Goal: Entertainment & Leisure: Browse casually

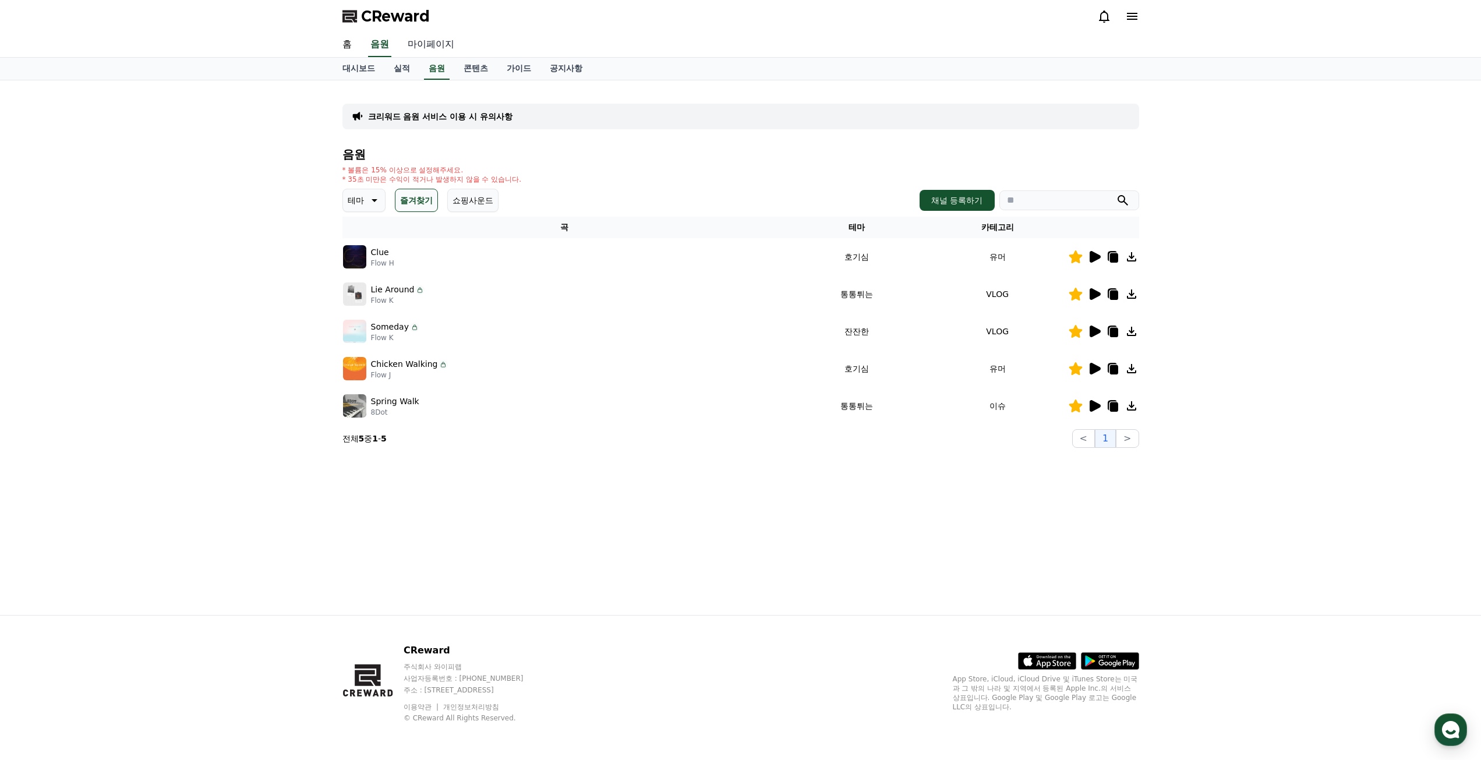
click at [421, 46] on link "마이페이지" at bounding box center [430, 45] width 65 height 24
select select "**********"
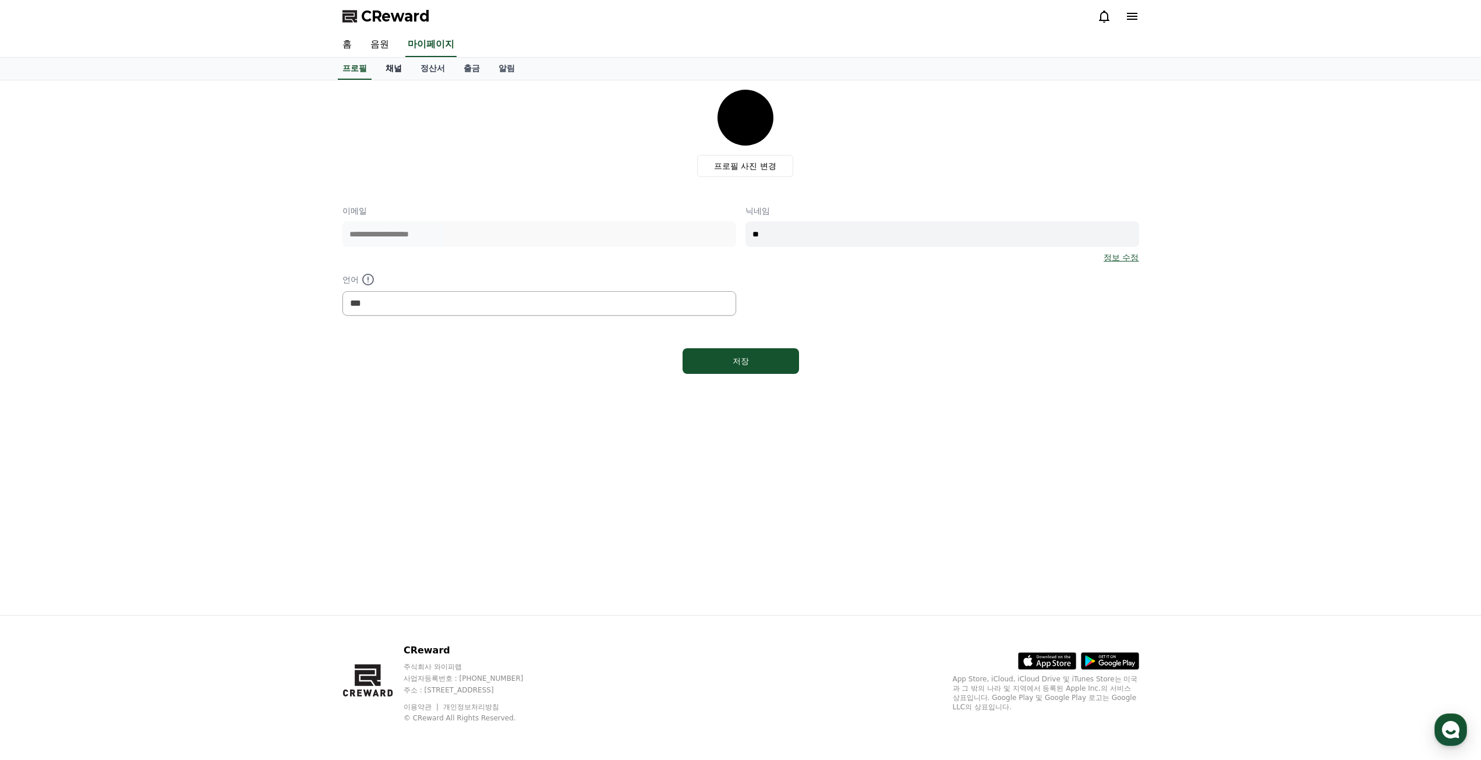
click at [392, 68] on link "채널" at bounding box center [393, 69] width 35 height 22
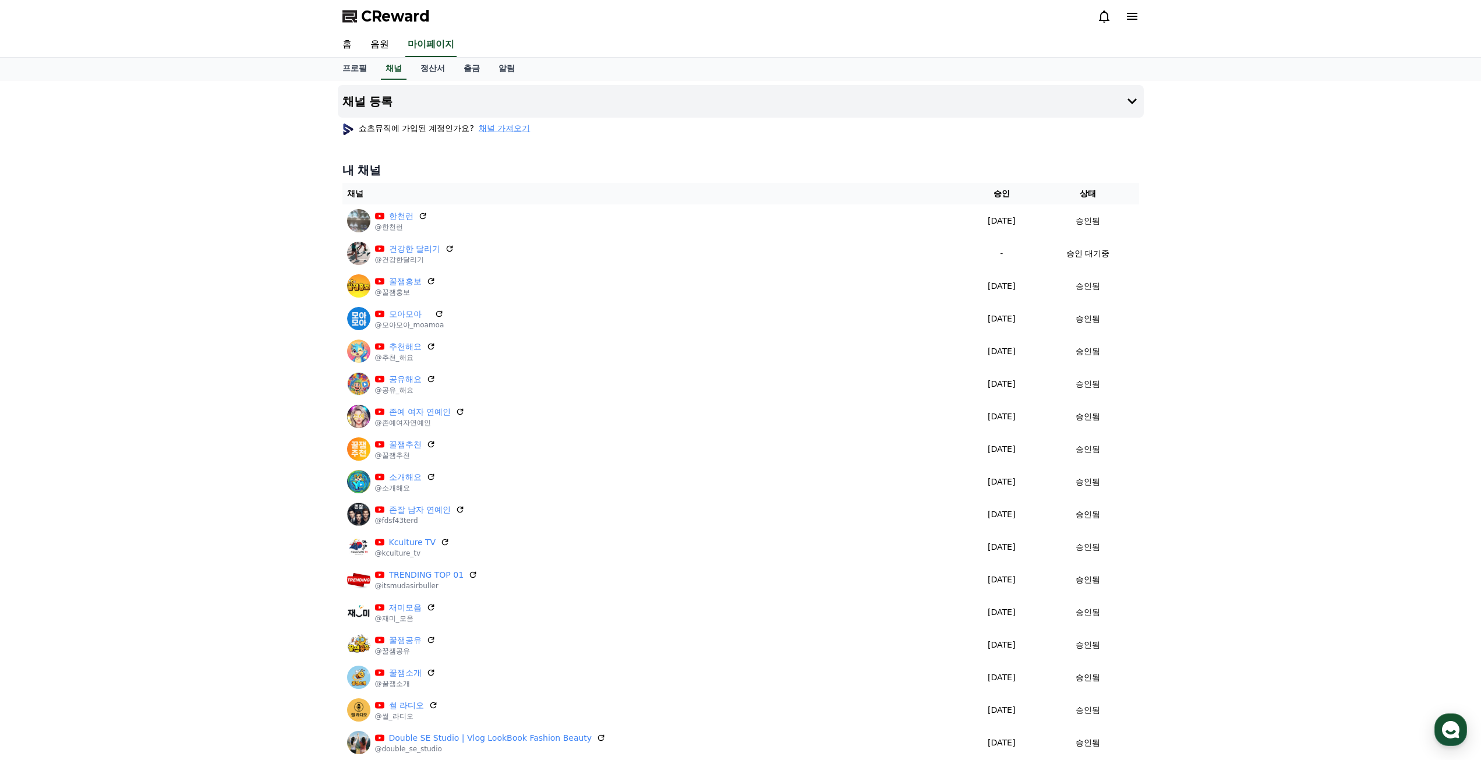
select select "**********"
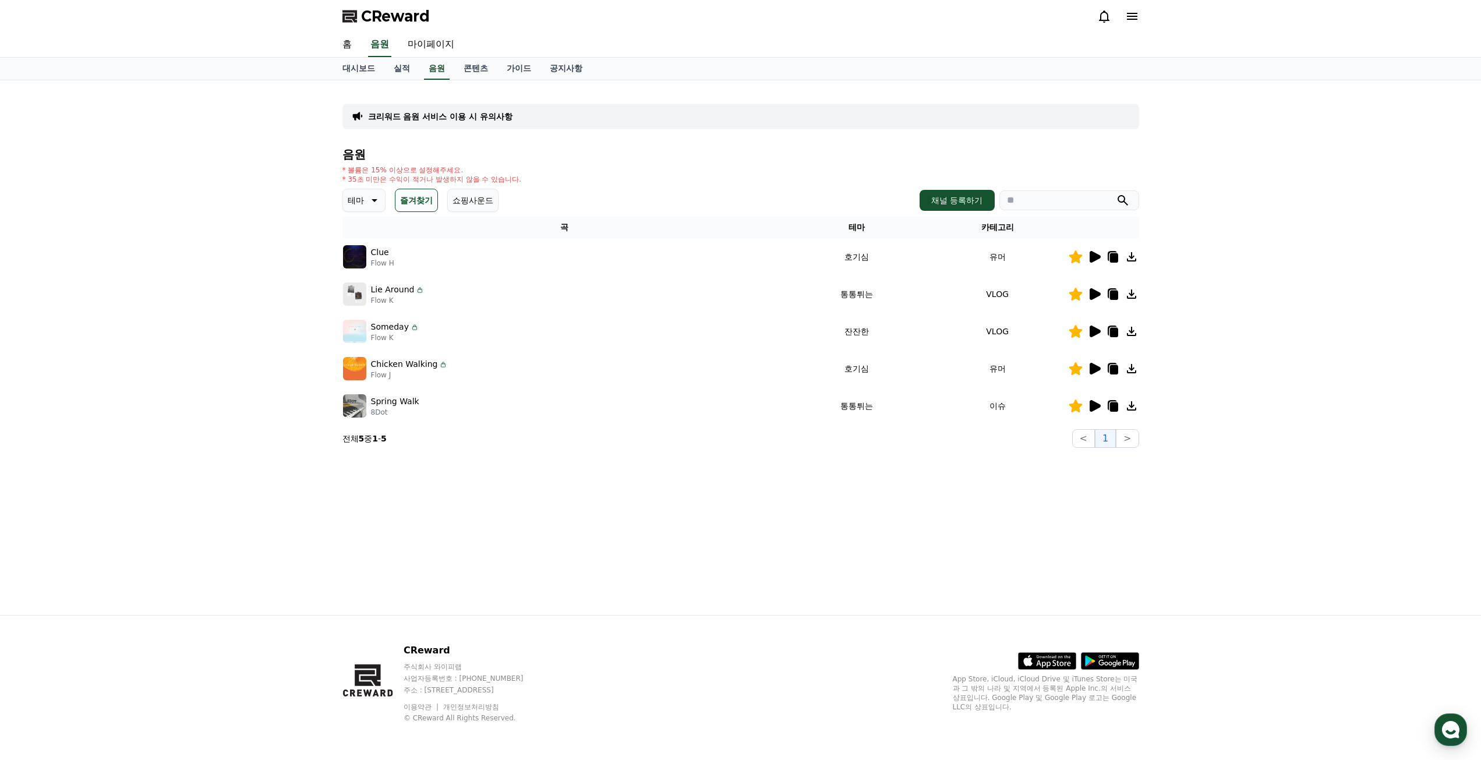
click at [1115, 258] on icon at bounding box center [1113, 257] width 8 height 9
click at [423, 44] on link "마이페이지" at bounding box center [430, 45] width 65 height 24
select select "**********"
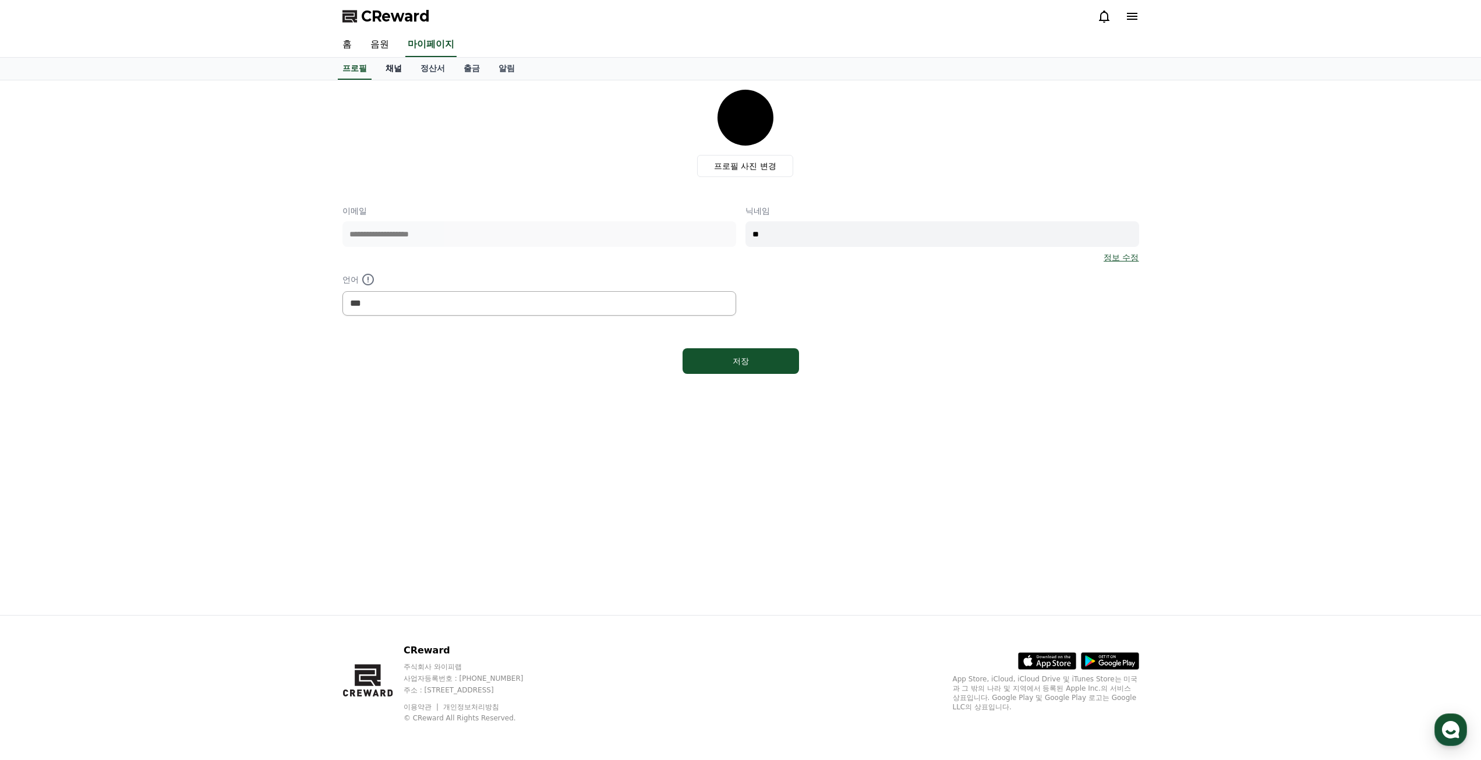
click at [394, 65] on link "채널" at bounding box center [393, 69] width 35 height 22
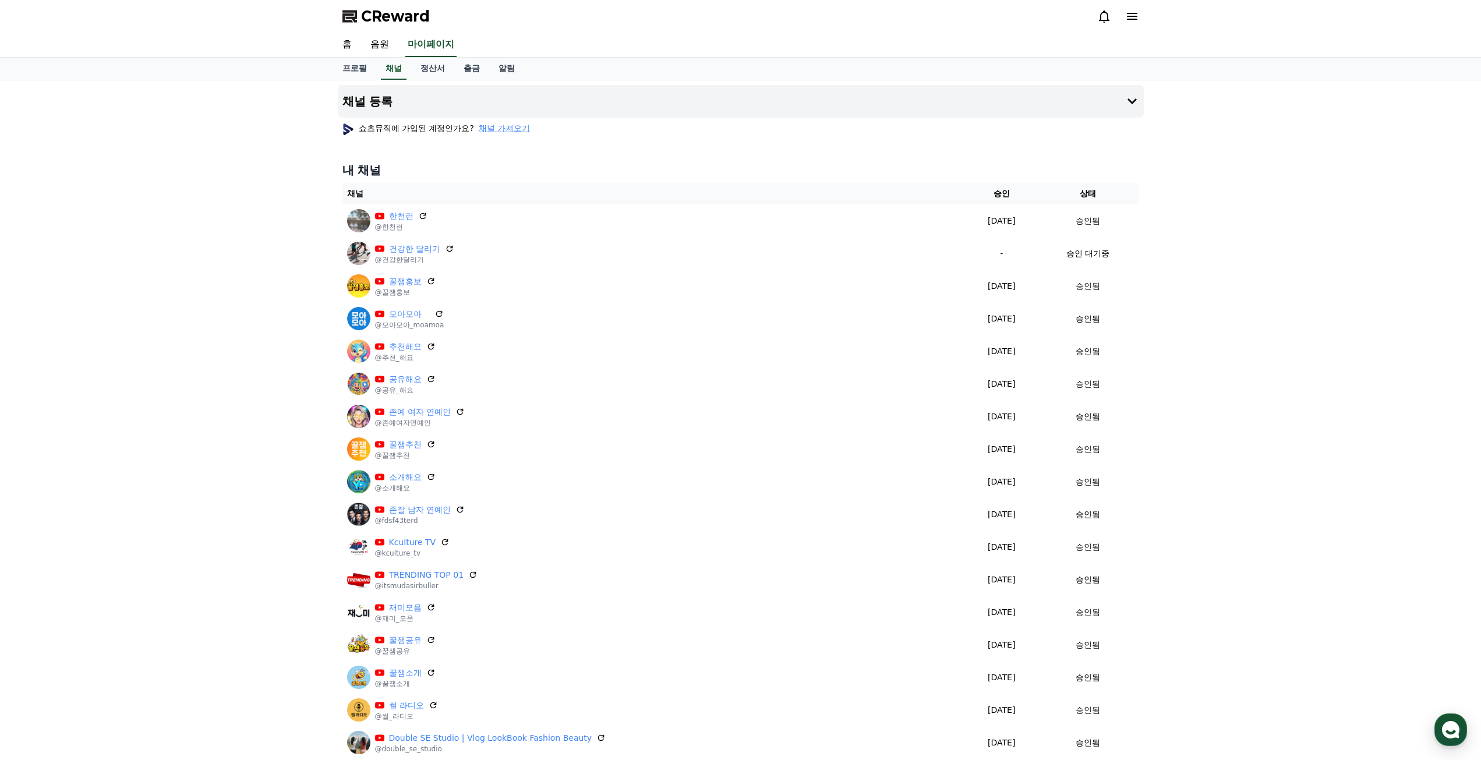
click at [227, 216] on div "채널 등록 쇼츠뮤직에 가입된 계정인가요? 채널 가져오기 내 채널 채널 승인 상태 한천런 @한천런 2025-09-14 09-14 승인됨 건강한 …" at bounding box center [740, 505] width 1481 height 851
select select "**********"
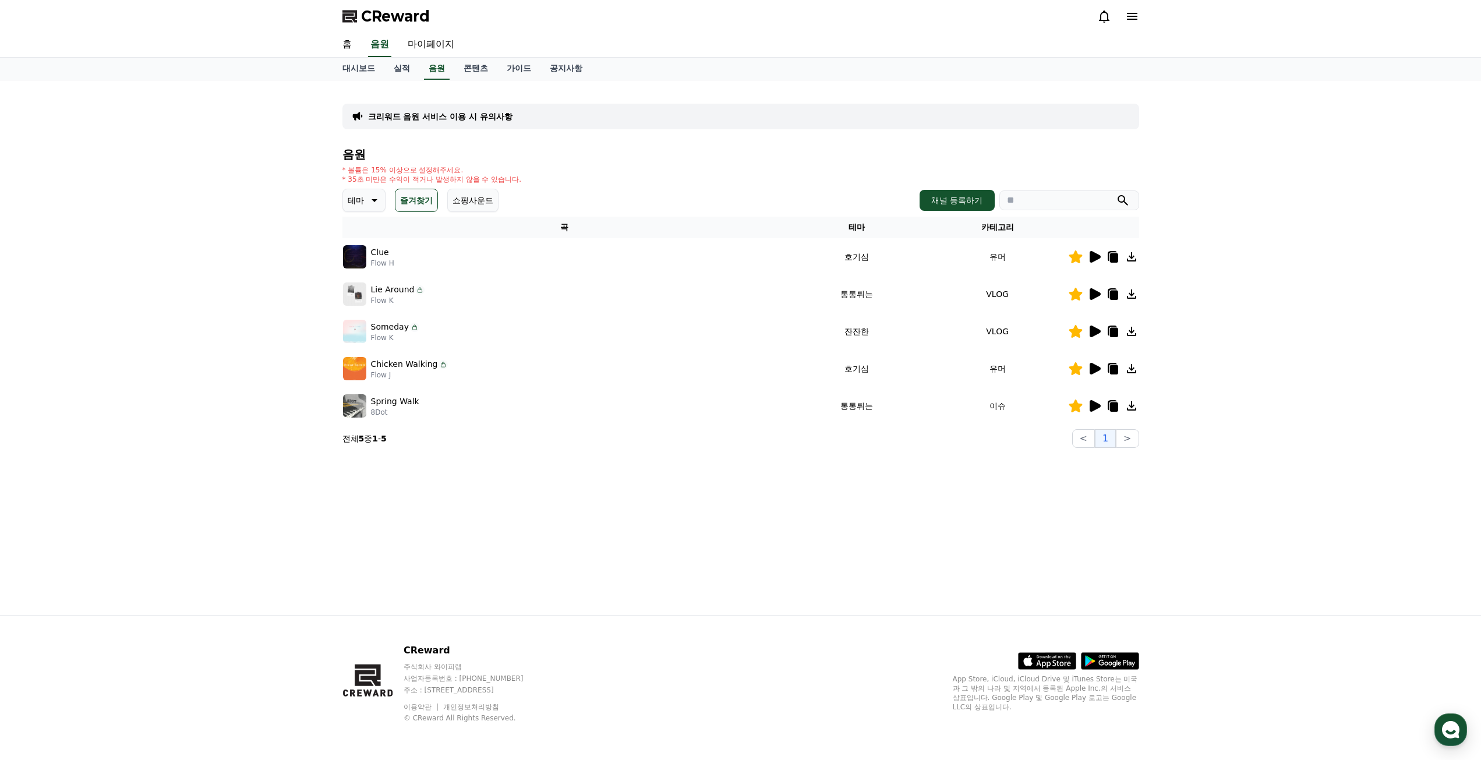
click at [1116, 260] on icon at bounding box center [1113, 257] width 8 height 9
click at [72, 243] on div "크리워드 음원 서비스 이용 시 유의사항 음원 * 볼륨은 15% 이상으로 설정해주세요. * 35초 미만은 수익이 적거나 발생하지 않을 수 있습니…" at bounding box center [740, 347] width 1481 height 535
click at [377, 199] on icon at bounding box center [375, 200] width 6 height 3
click at [371, 240] on button "호기심" at bounding box center [361, 234] width 34 height 26
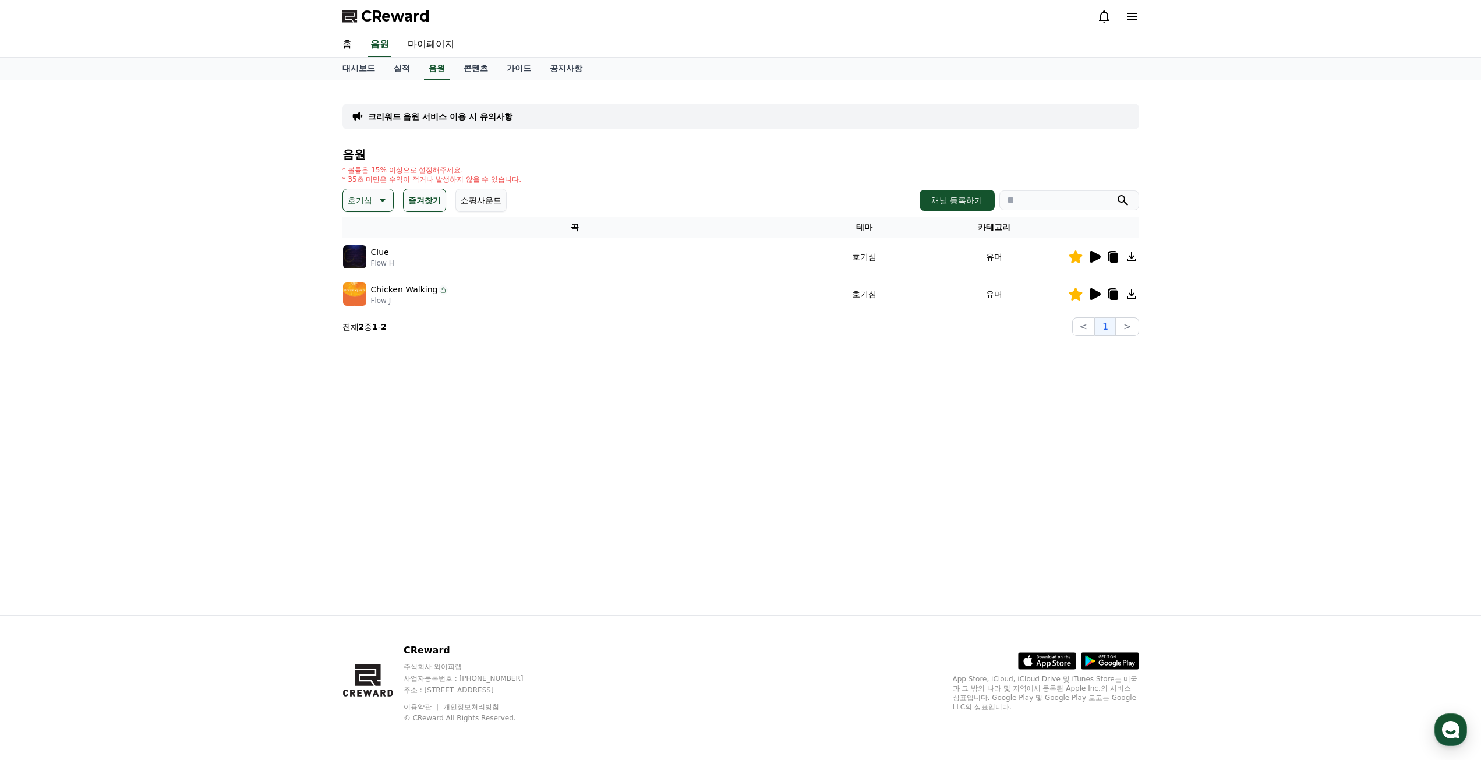
click at [429, 205] on button "즐겨찾기" at bounding box center [424, 200] width 43 height 23
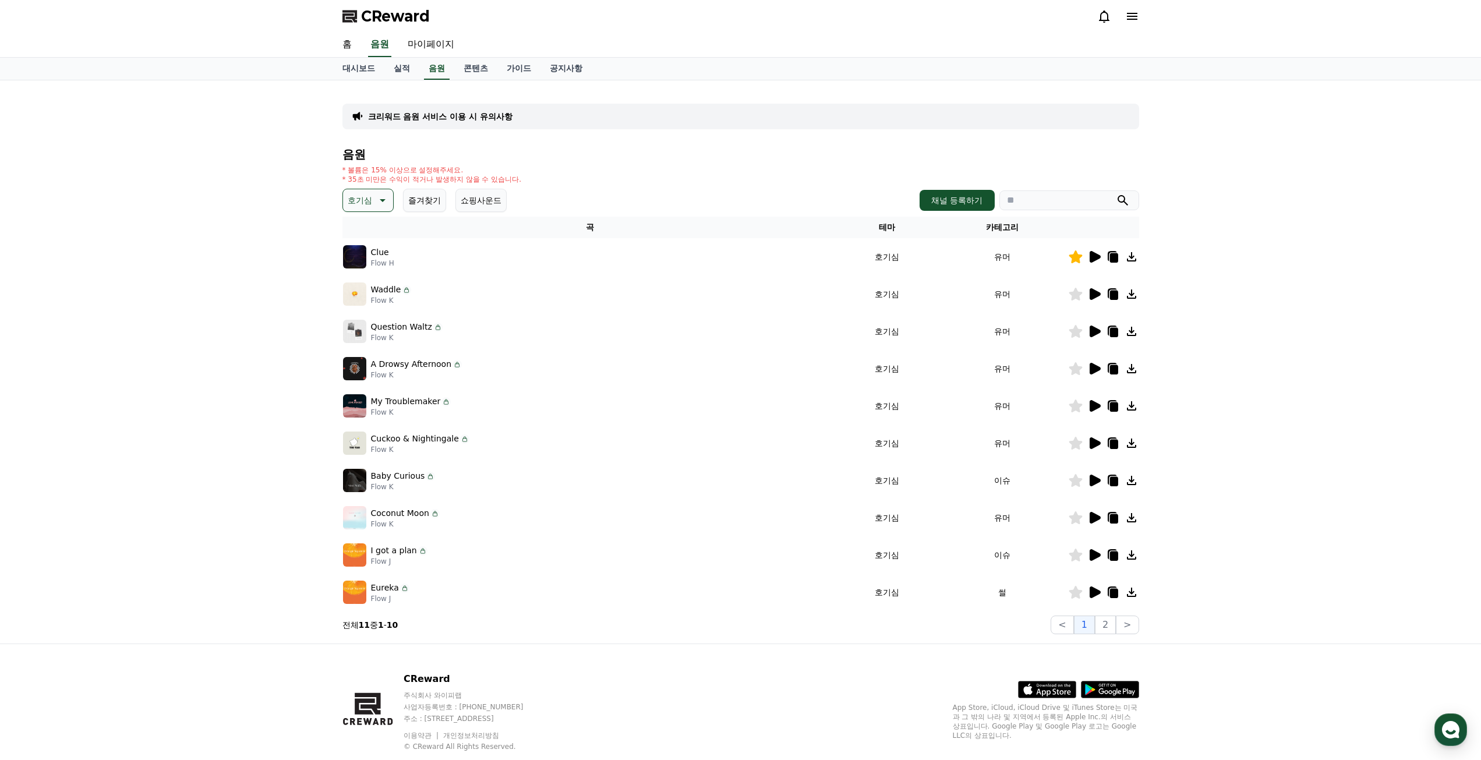
click at [1092, 595] on icon at bounding box center [1095, 592] width 11 height 12
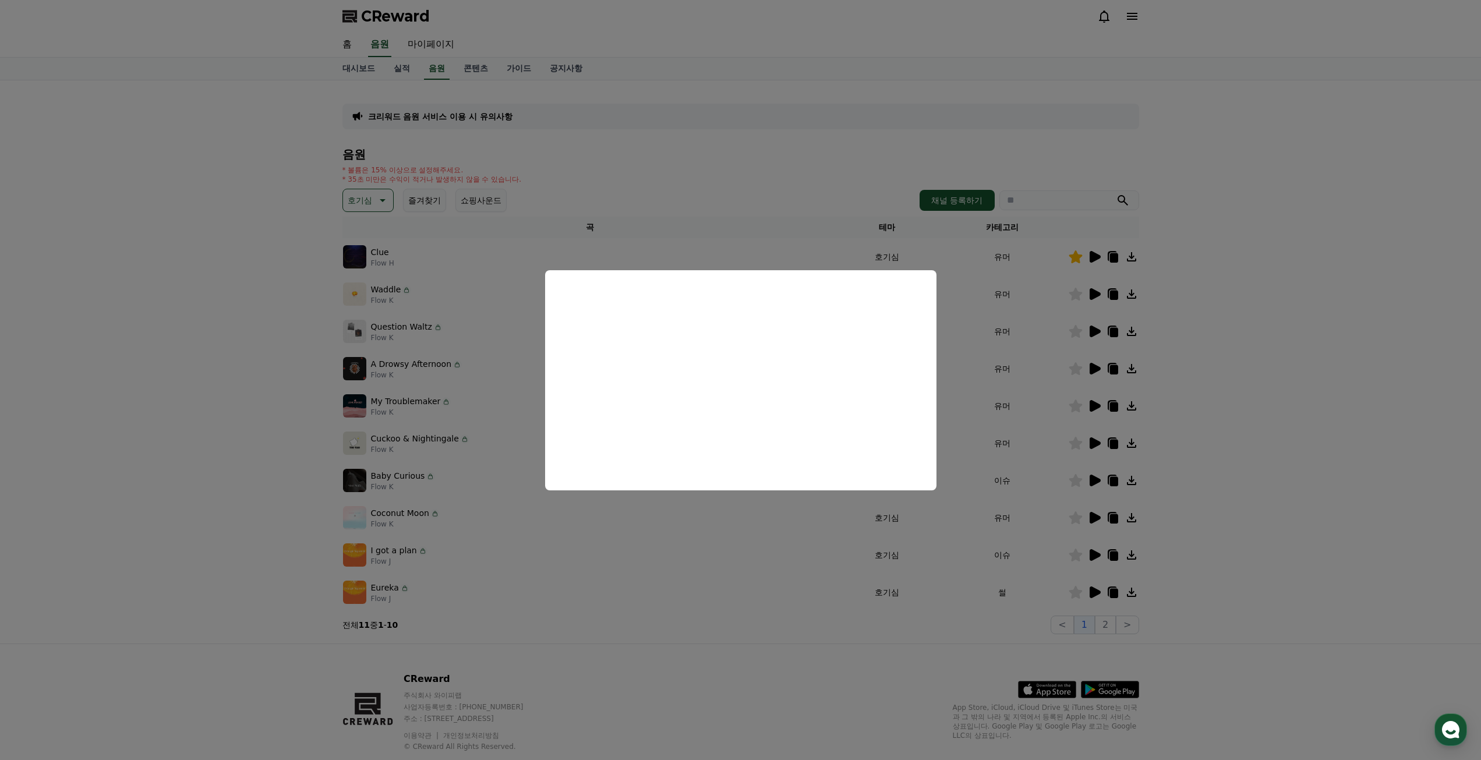
click at [1092, 554] on button "close modal" at bounding box center [740, 380] width 1481 height 760
click at [1092, 554] on icon at bounding box center [1095, 555] width 11 height 12
click at [1089, 515] on button "close modal" at bounding box center [740, 380] width 1481 height 760
click at [1089, 515] on icon at bounding box center [1094, 518] width 14 height 14
click at [1161, 258] on button "close modal" at bounding box center [740, 380] width 1481 height 760
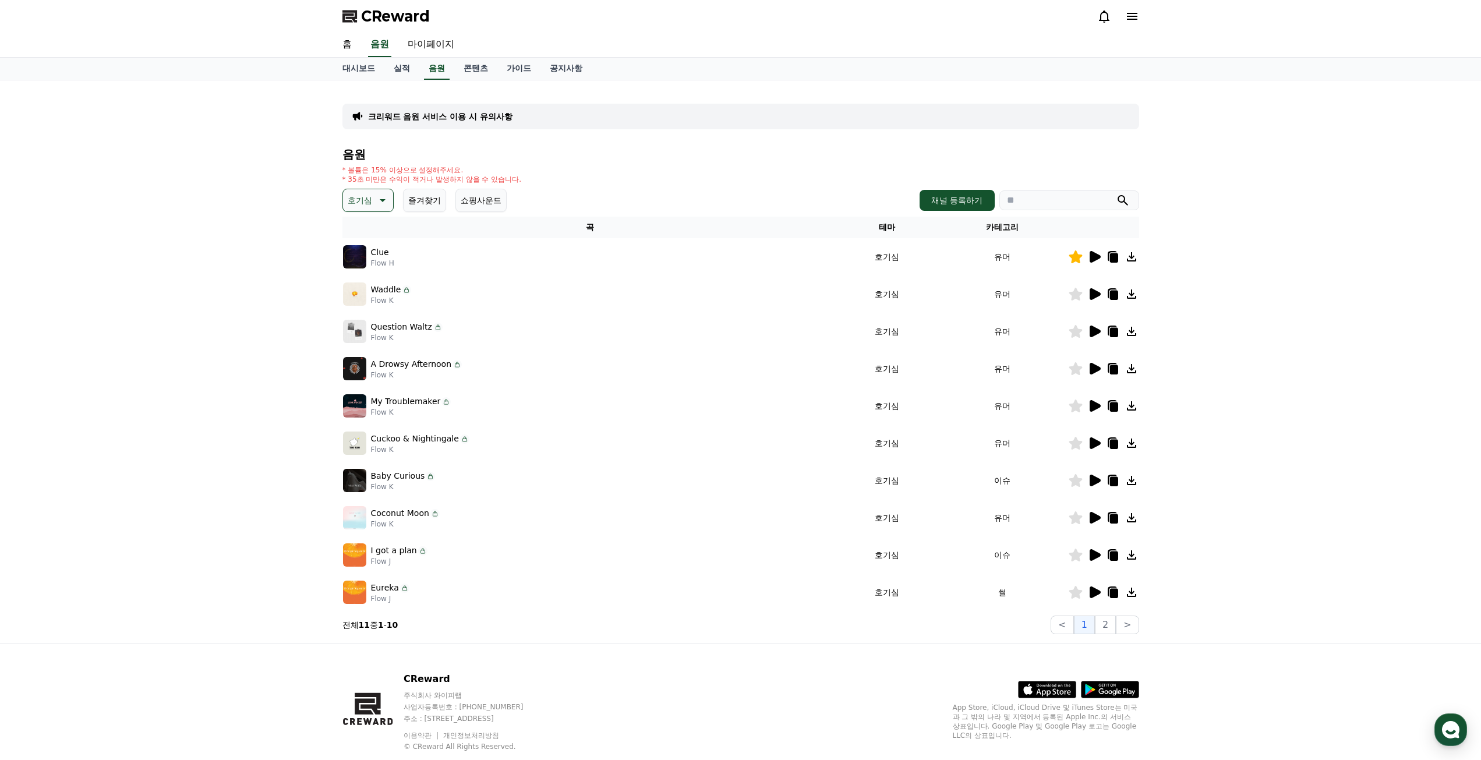
click at [1089, 257] on icon at bounding box center [1094, 257] width 14 height 14
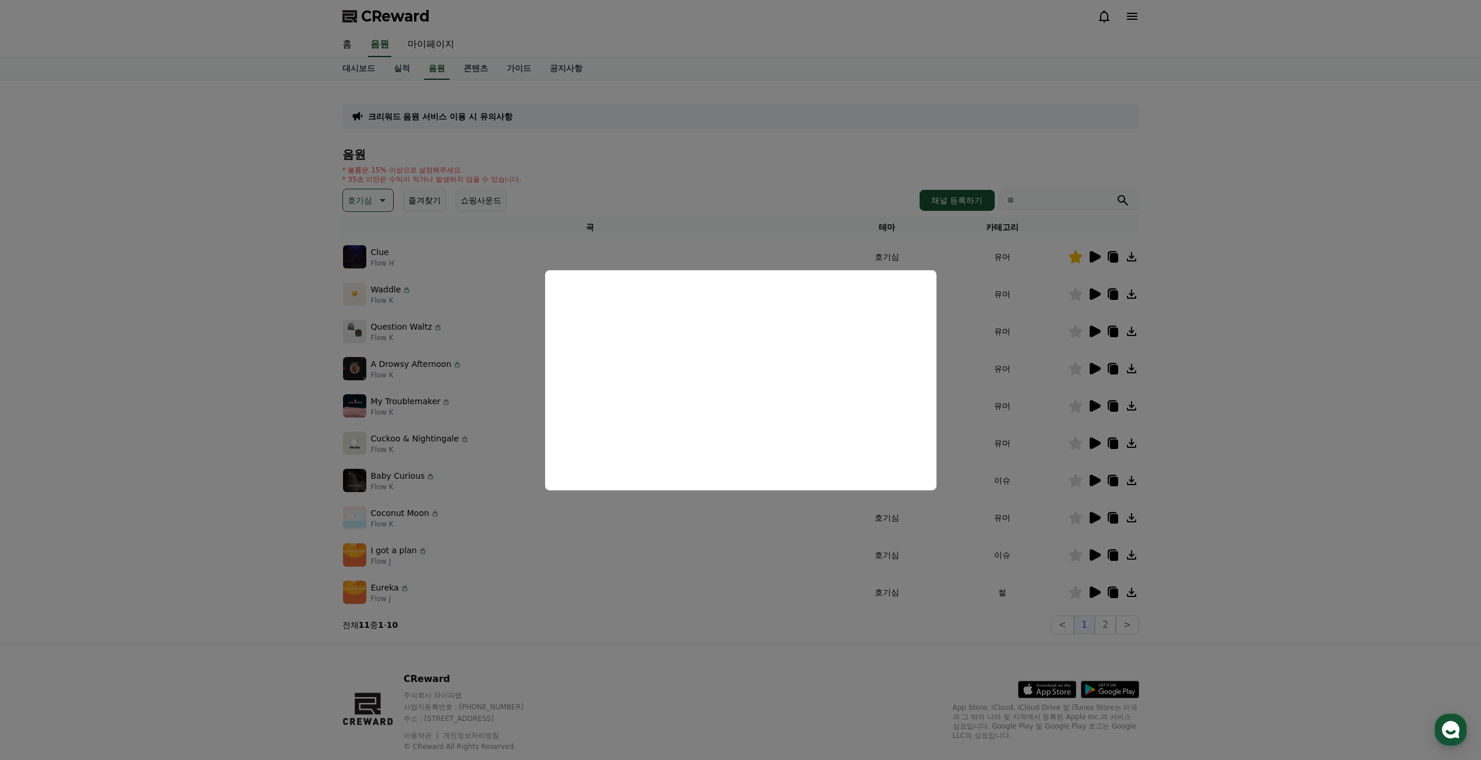
click at [1189, 443] on button "close modal" at bounding box center [740, 380] width 1481 height 760
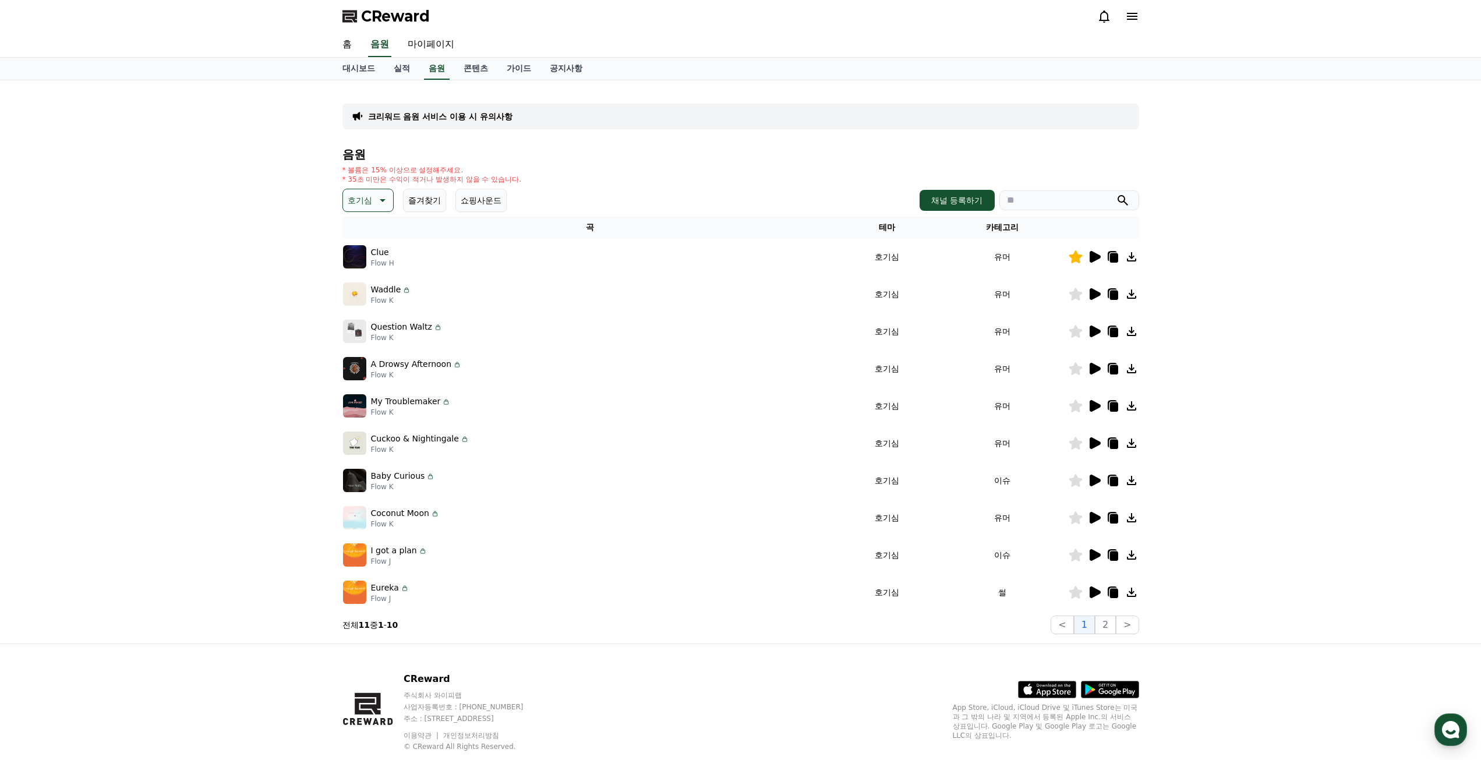
click at [1093, 521] on icon at bounding box center [1095, 518] width 11 height 12
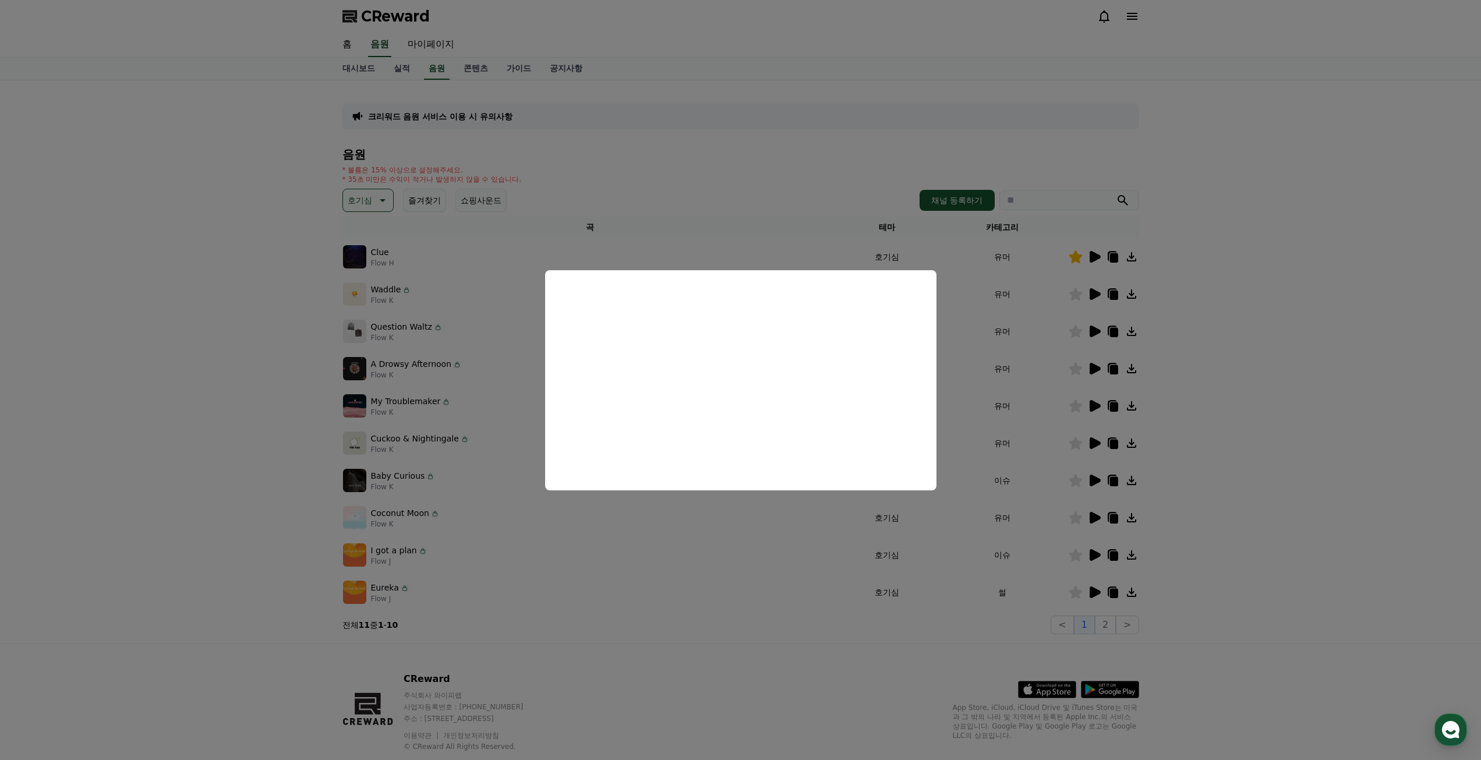
click at [1176, 513] on button "close modal" at bounding box center [740, 380] width 1481 height 760
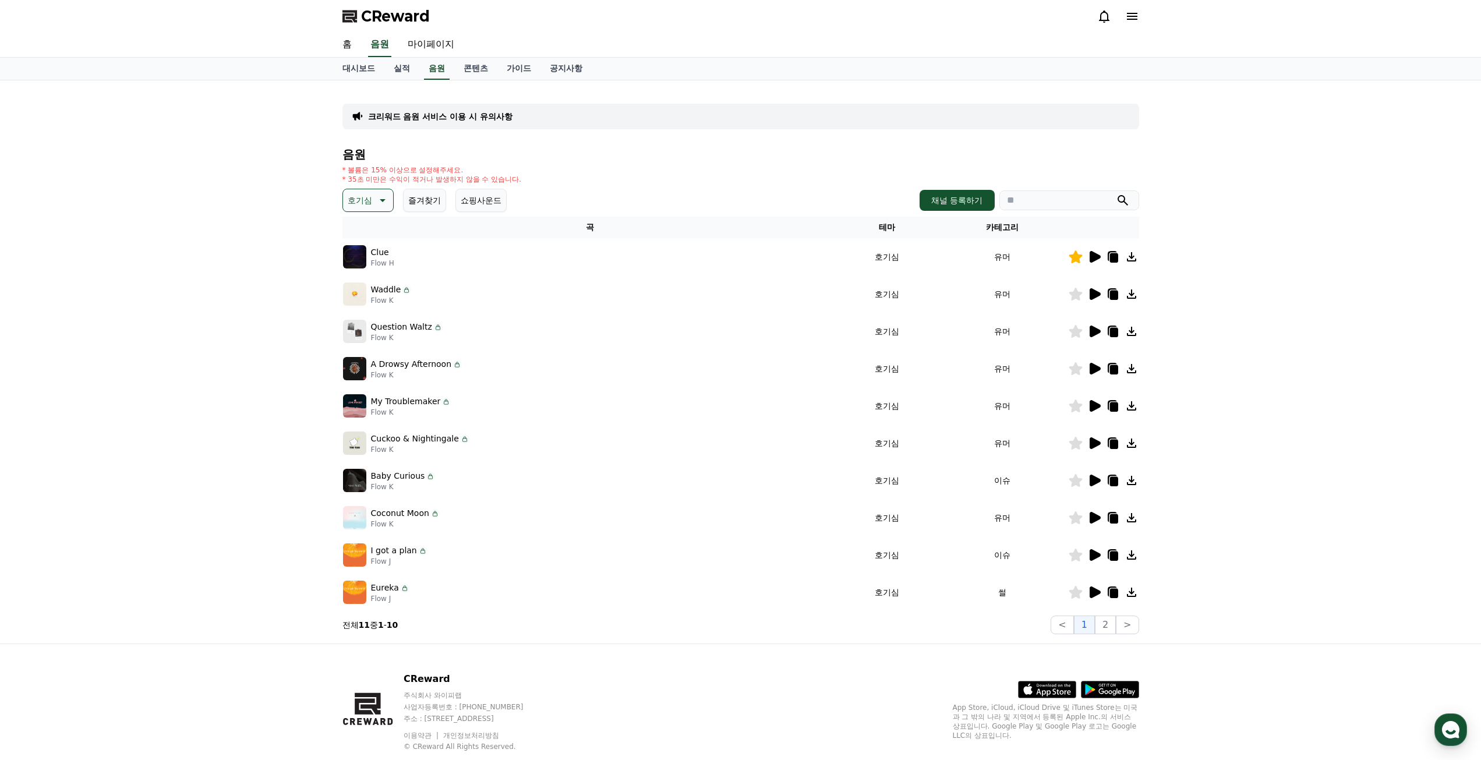
click at [1073, 516] on icon at bounding box center [1075, 517] width 13 height 13
click at [1114, 517] on icon at bounding box center [1113, 518] width 8 height 9
click at [434, 73] on link "음원" at bounding box center [437, 69] width 26 height 22
click at [404, 72] on link "실적" at bounding box center [401, 69] width 35 height 22
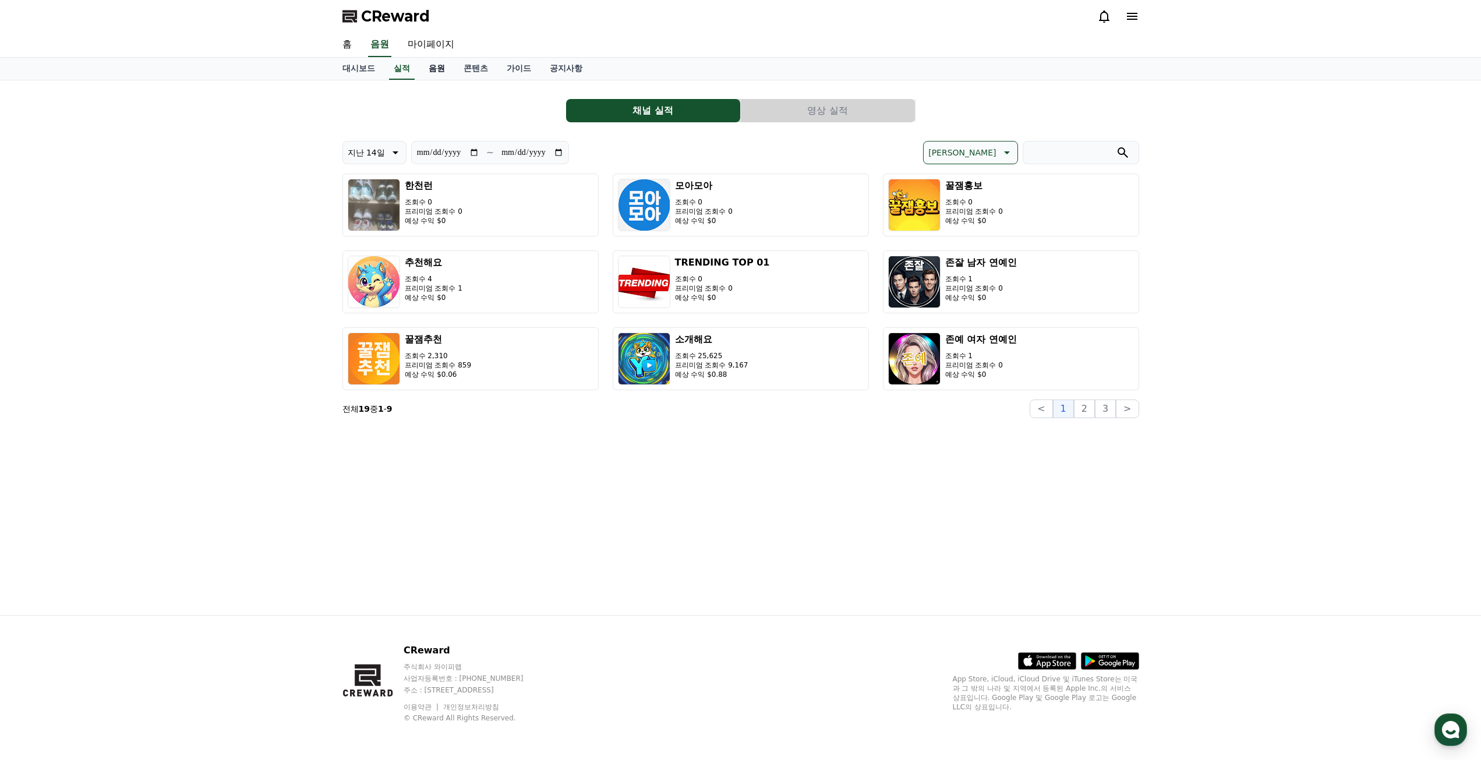
click at [439, 73] on link "음원" at bounding box center [436, 69] width 35 height 22
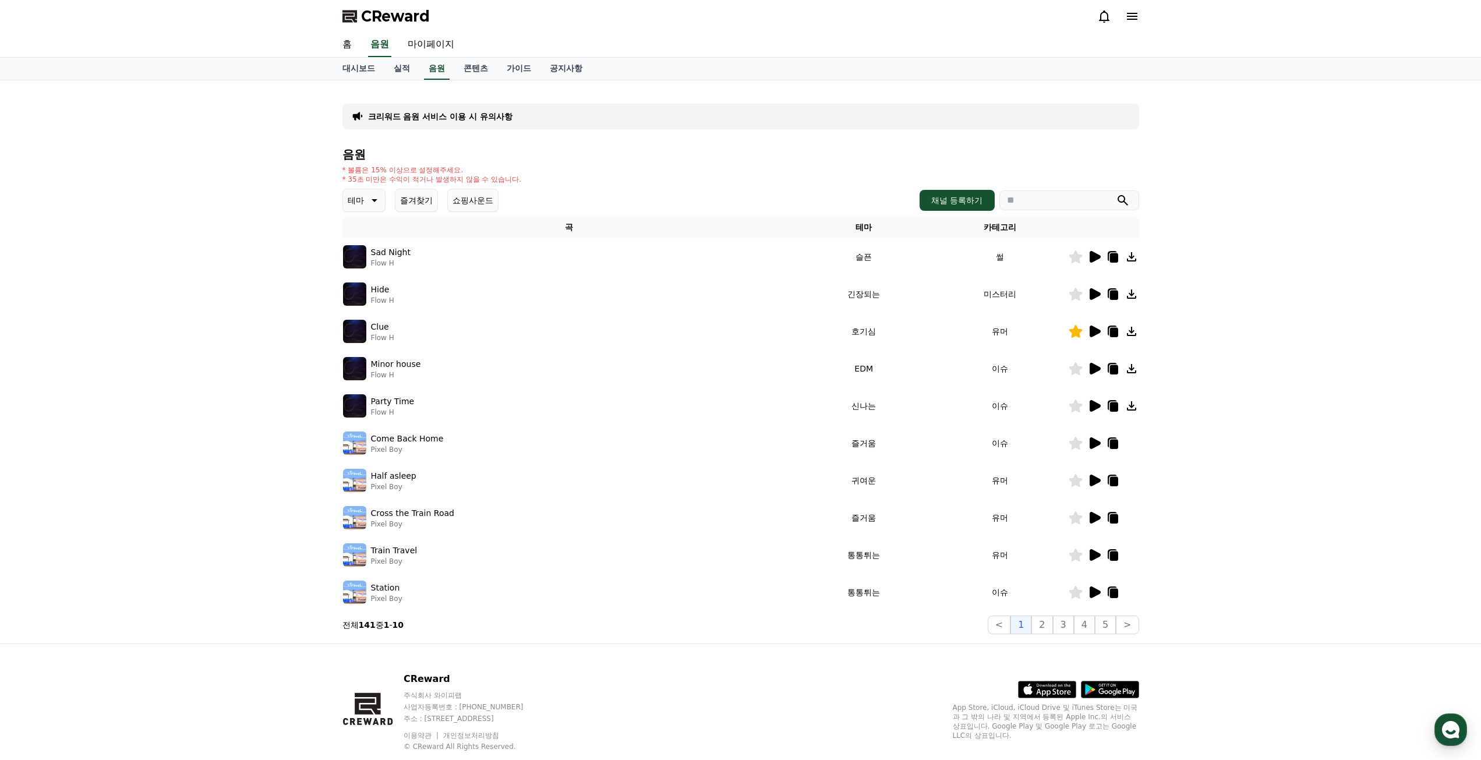
click at [431, 119] on p "크리워드 음원 서비스 이용 시 유의사항" at bounding box center [440, 117] width 144 height 12
click at [370, 207] on icon at bounding box center [373, 200] width 14 height 14
click at [359, 232] on button "전체" at bounding box center [357, 231] width 26 height 26
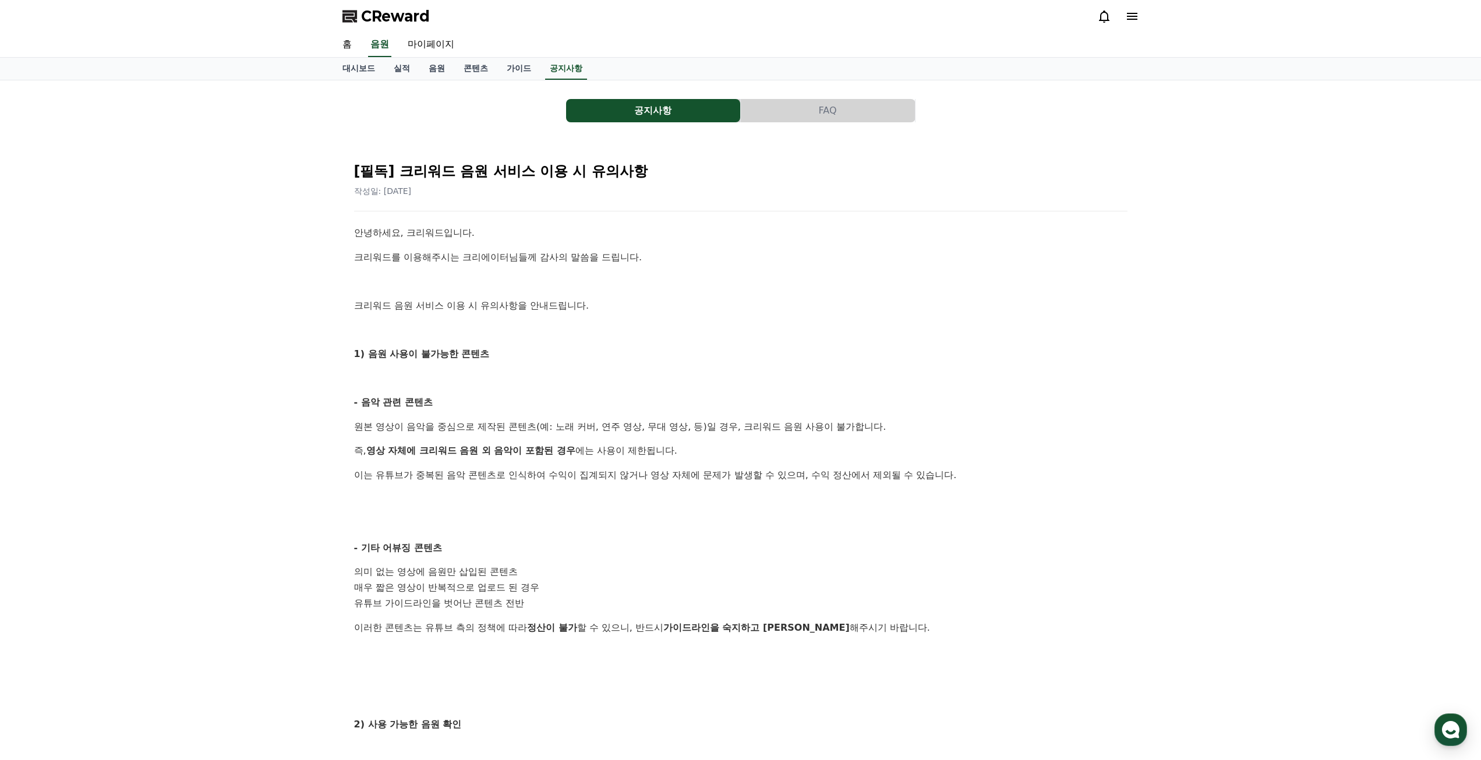
click at [573, 337] on div "안녕하세요, 크리워드입니다. 크리워드를 이용해주시는 크리에이터님들께 감사의 말씀을 드립니다. 크리워드 음원 서비스 이용 시 유의사항을 안내드립…" at bounding box center [740, 611] width 773 height 773
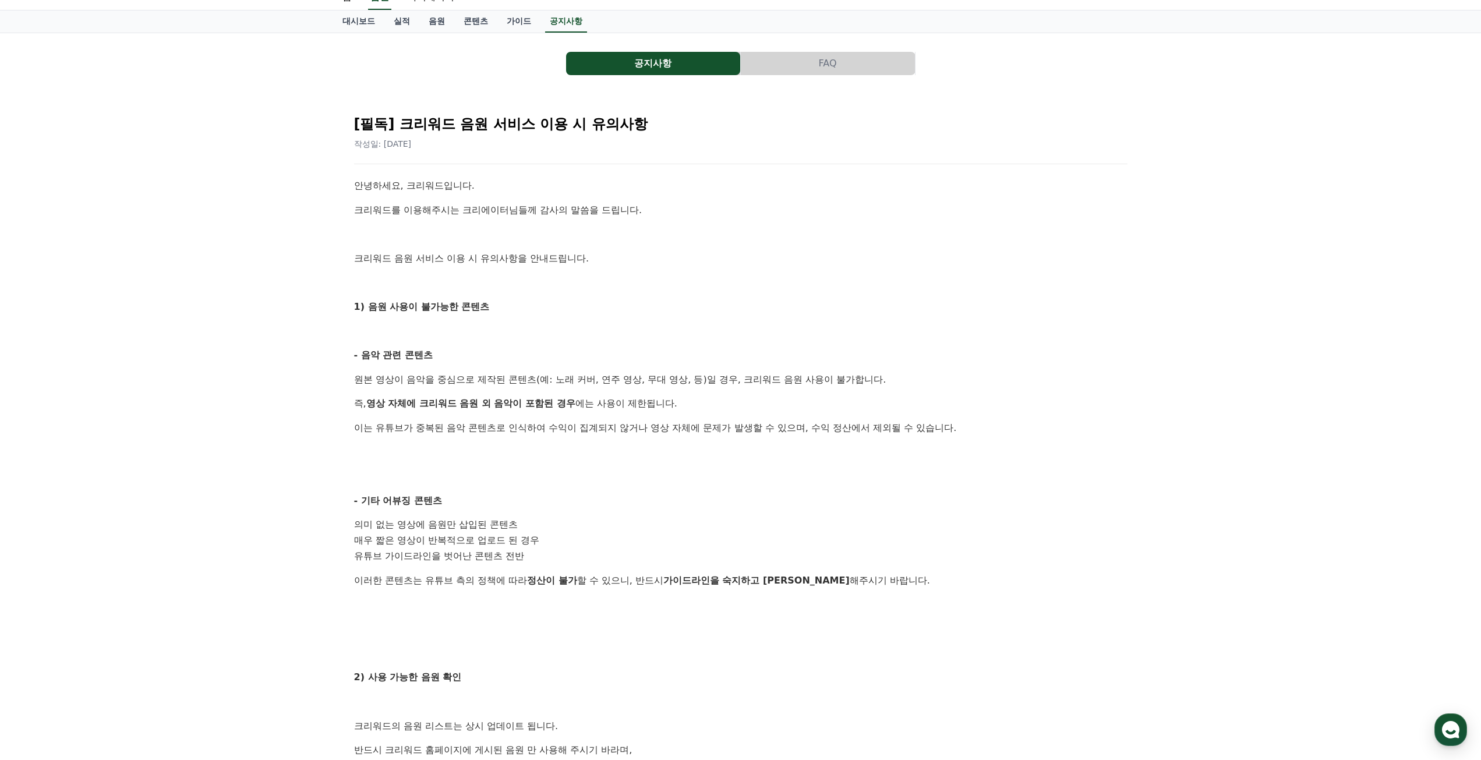
scroll to position [291, 0]
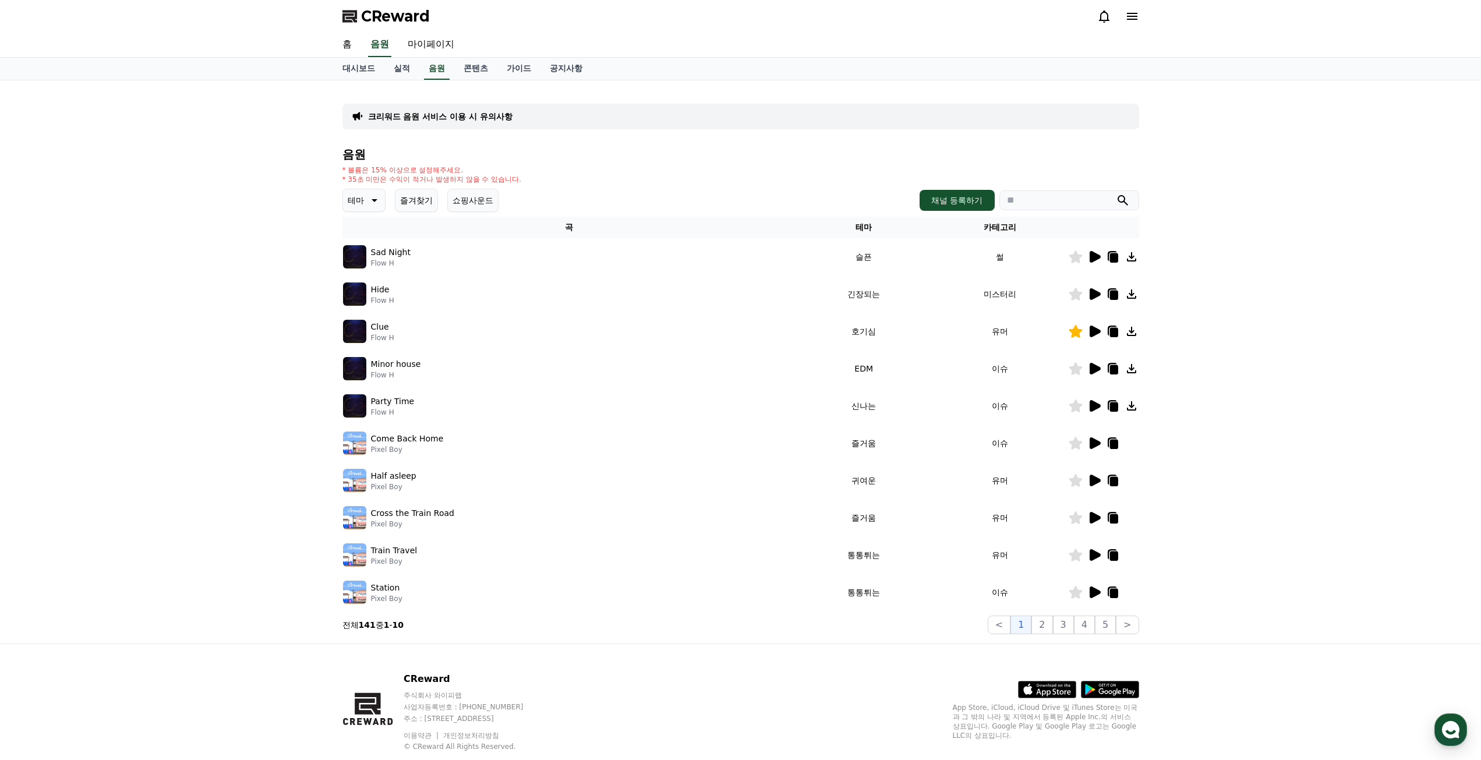
click at [468, 196] on button "쇼핑사운드" at bounding box center [472, 200] width 51 height 23
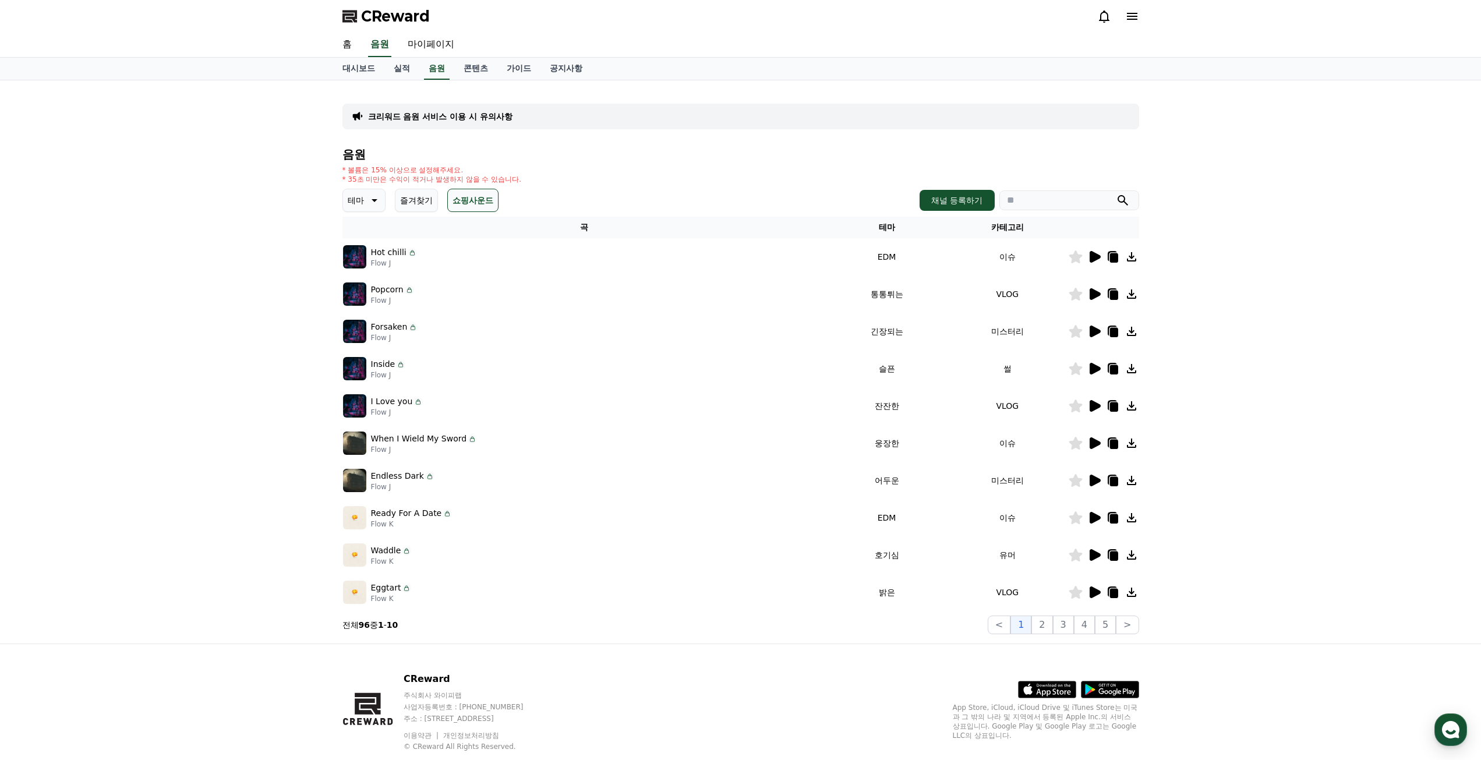
click at [365, 201] on button "테마" at bounding box center [363, 200] width 43 height 23
click at [372, 294] on button "호기심" at bounding box center [361, 292] width 34 height 26
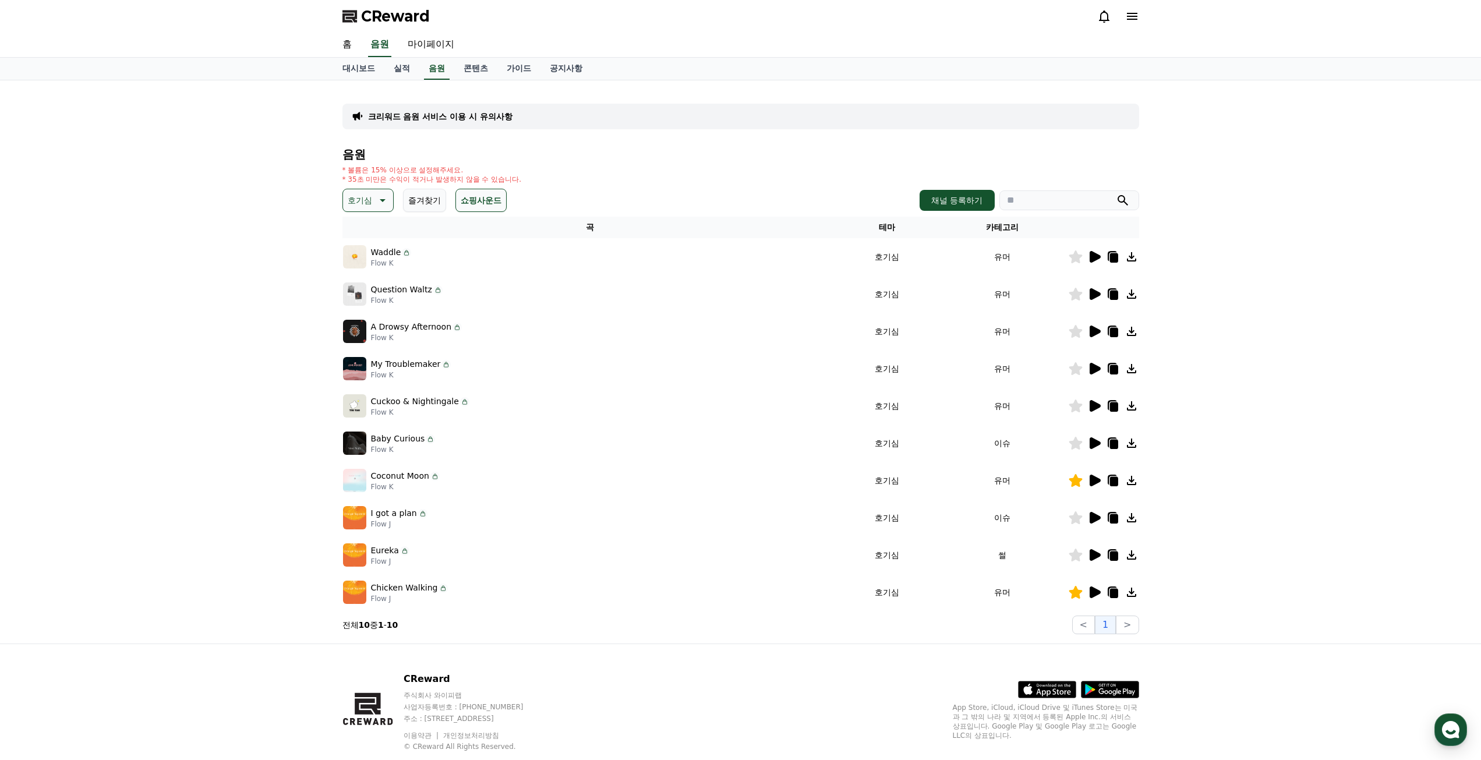
click at [360, 205] on p "호기심" at bounding box center [360, 200] width 24 height 16
click at [285, 257] on div "크리워드 음원 서비스 이용 시 유의사항 음원 * 볼륨은 15% 이상으로 설정해주세요. * 35초 미만은 수익이 적거나 발생하지 않을 수 있습니…" at bounding box center [740, 361] width 1481 height 563
click at [368, 197] on p "호기심" at bounding box center [360, 200] width 24 height 16
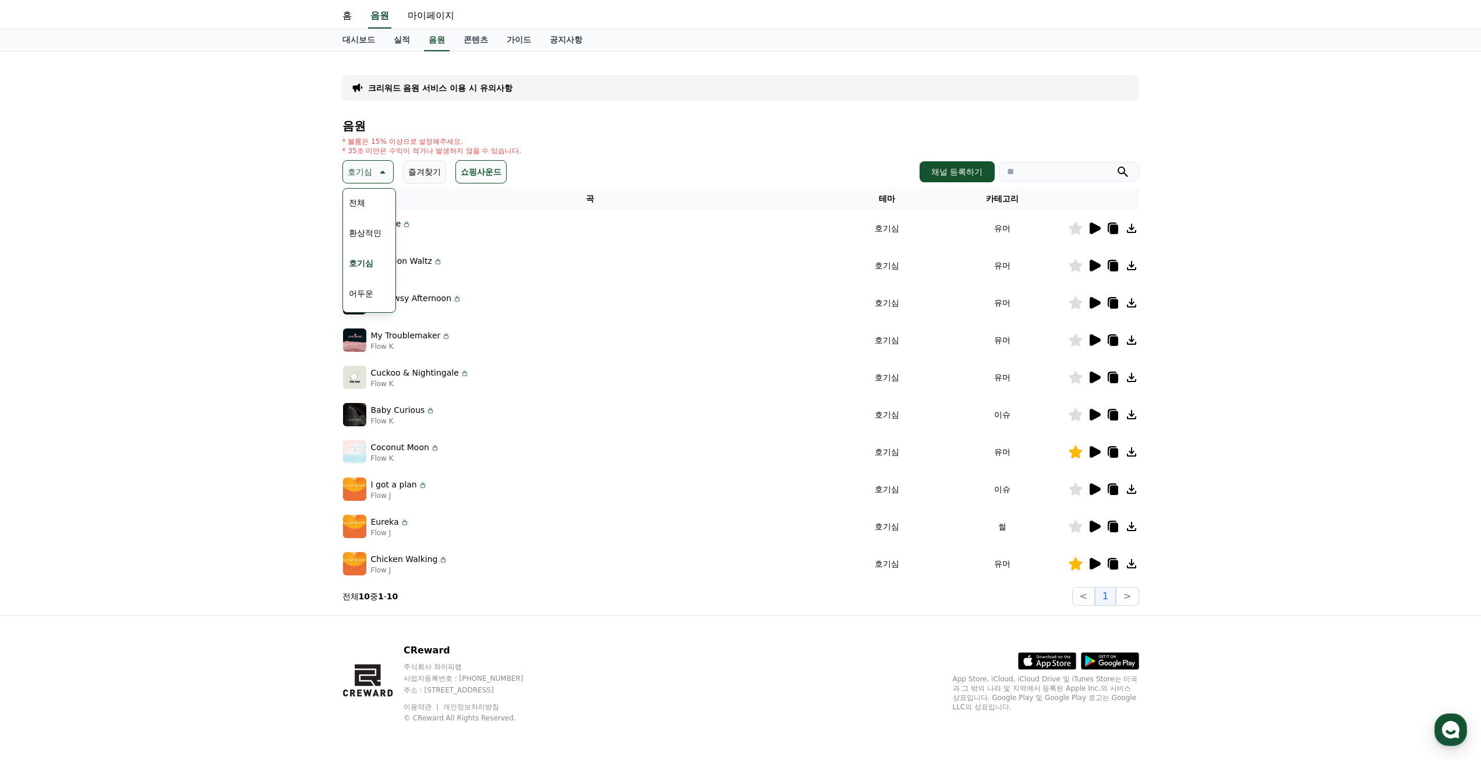
scroll to position [291, 0]
click at [365, 244] on button "분위기있는" at bounding box center [369, 245] width 50 height 26
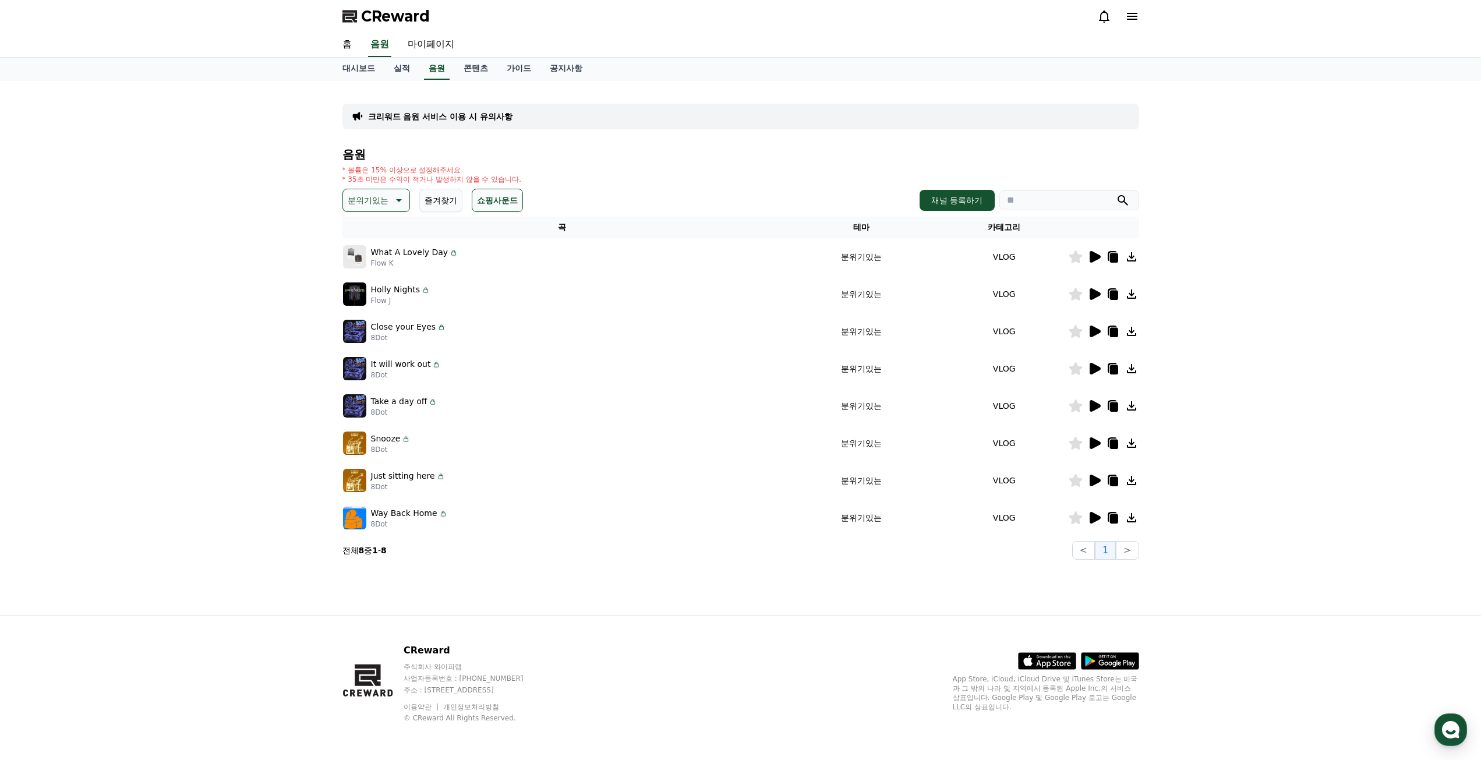
click at [1093, 260] on icon at bounding box center [1095, 257] width 11 height 12
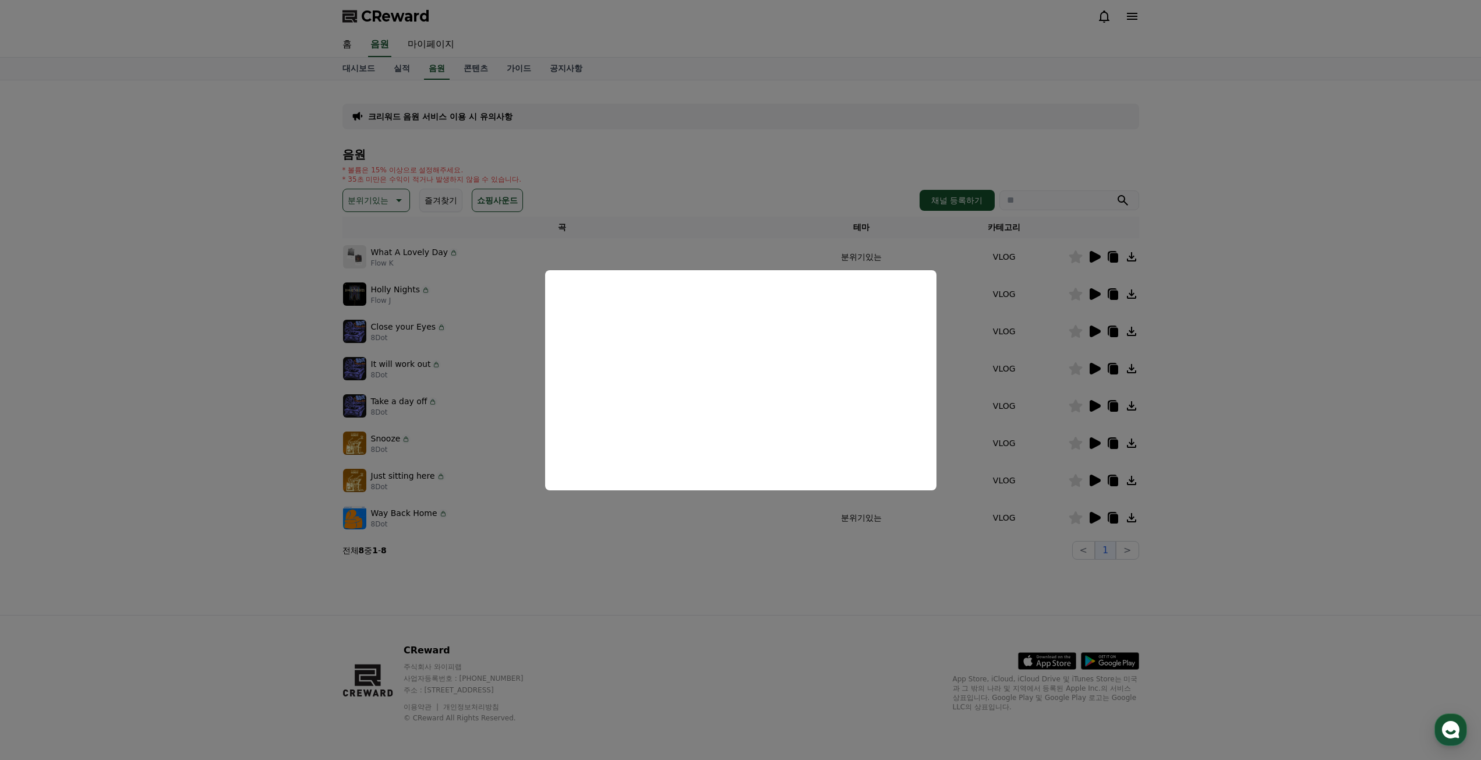
click at [1080, 298] on button "close modal" at bounding box center [740, 380] width 1481 height 760
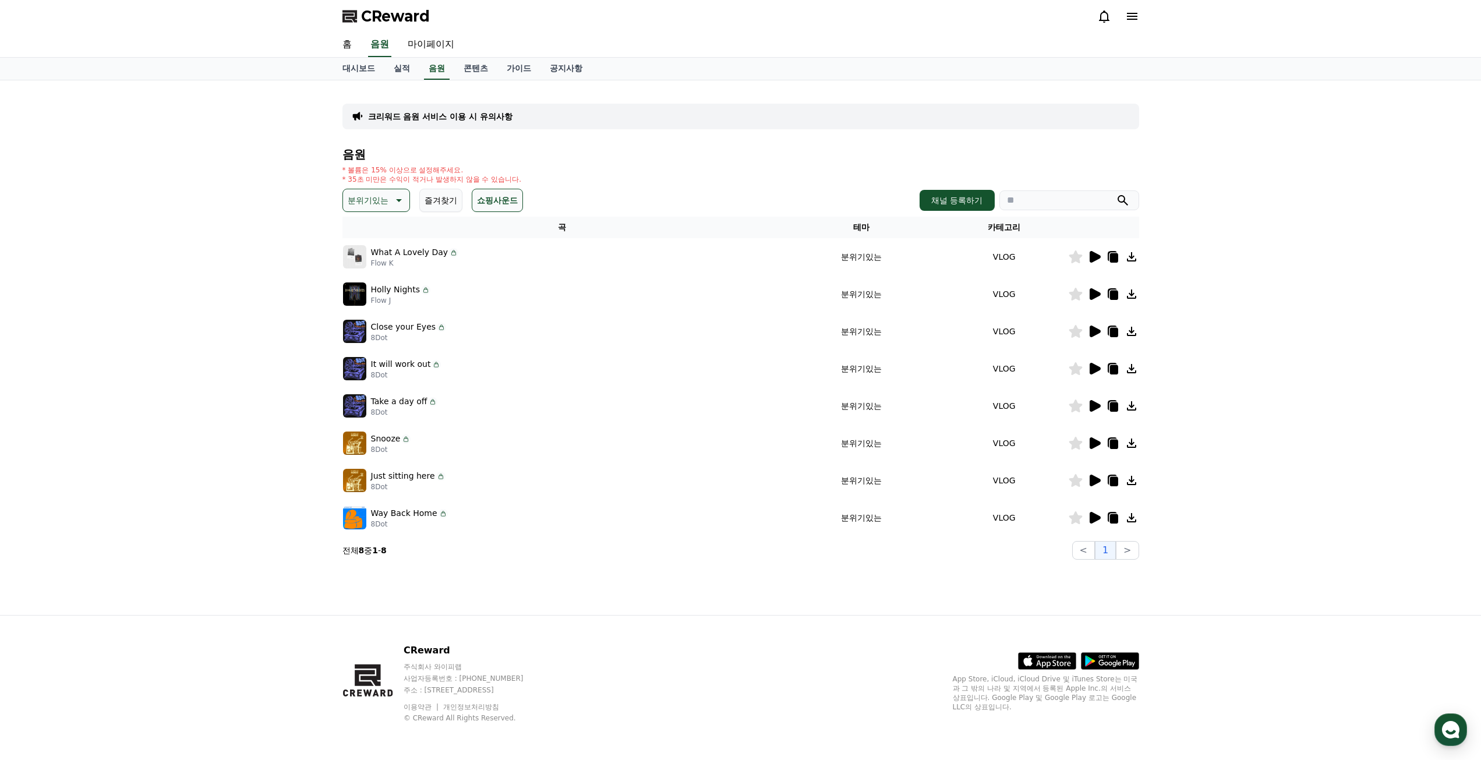
click at [1095, 295] on icon at bounding box center [1095, 294] width 11 height 12
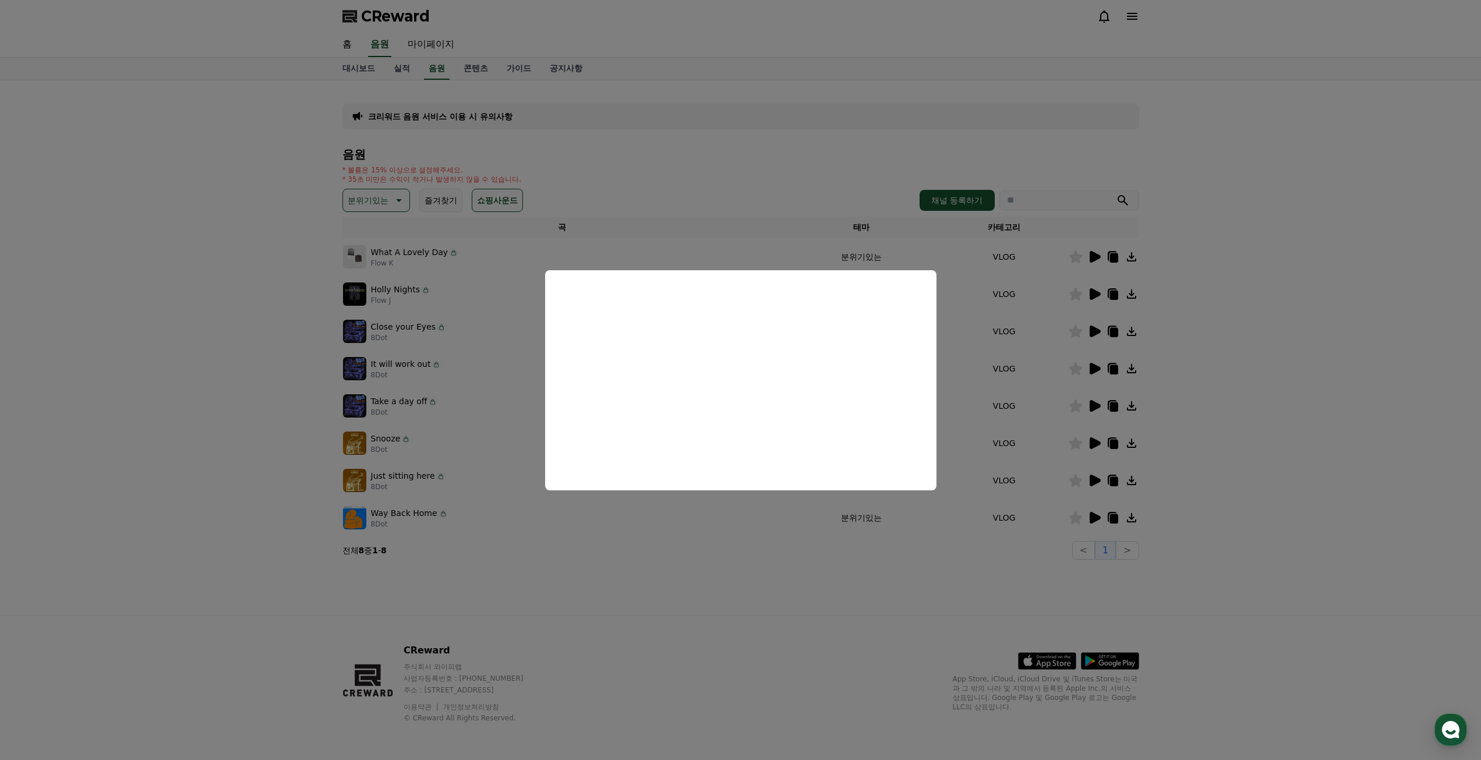
click at [1091, 331] on button "close modal" at bounding box center [740, 380] width 1481 height 760
click at [1093, 333] on icon at bounding box center [1095, 332] width 11 height 12
click at [1091, 372] on button "close modal" at bounding box center [740, 380] width 1481 height 760
click at [1095, 381] on td at bounding box center [1103, 368] width 71 height 37
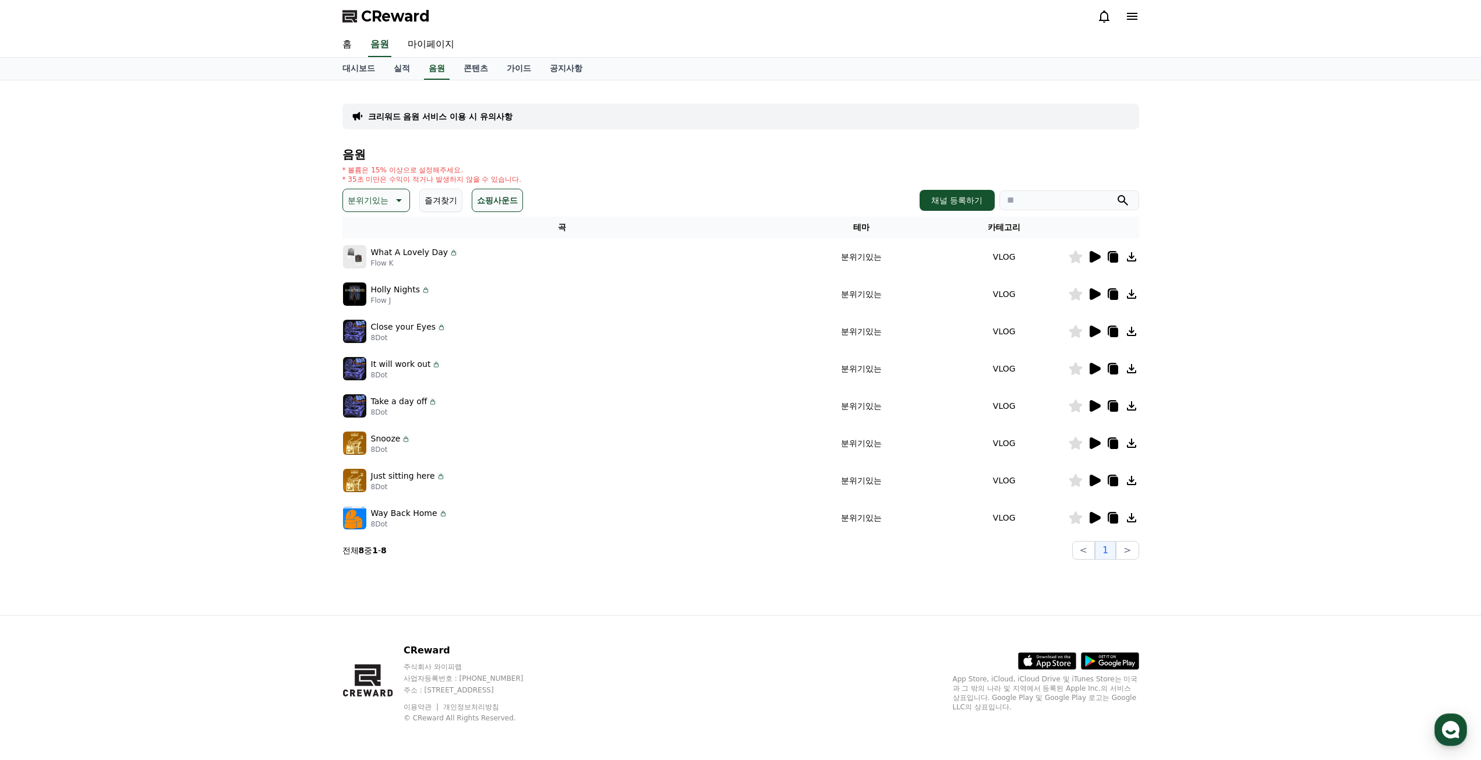
click at [1092, 368] on icon at bounding box center [1095, 369] width 11 height 12
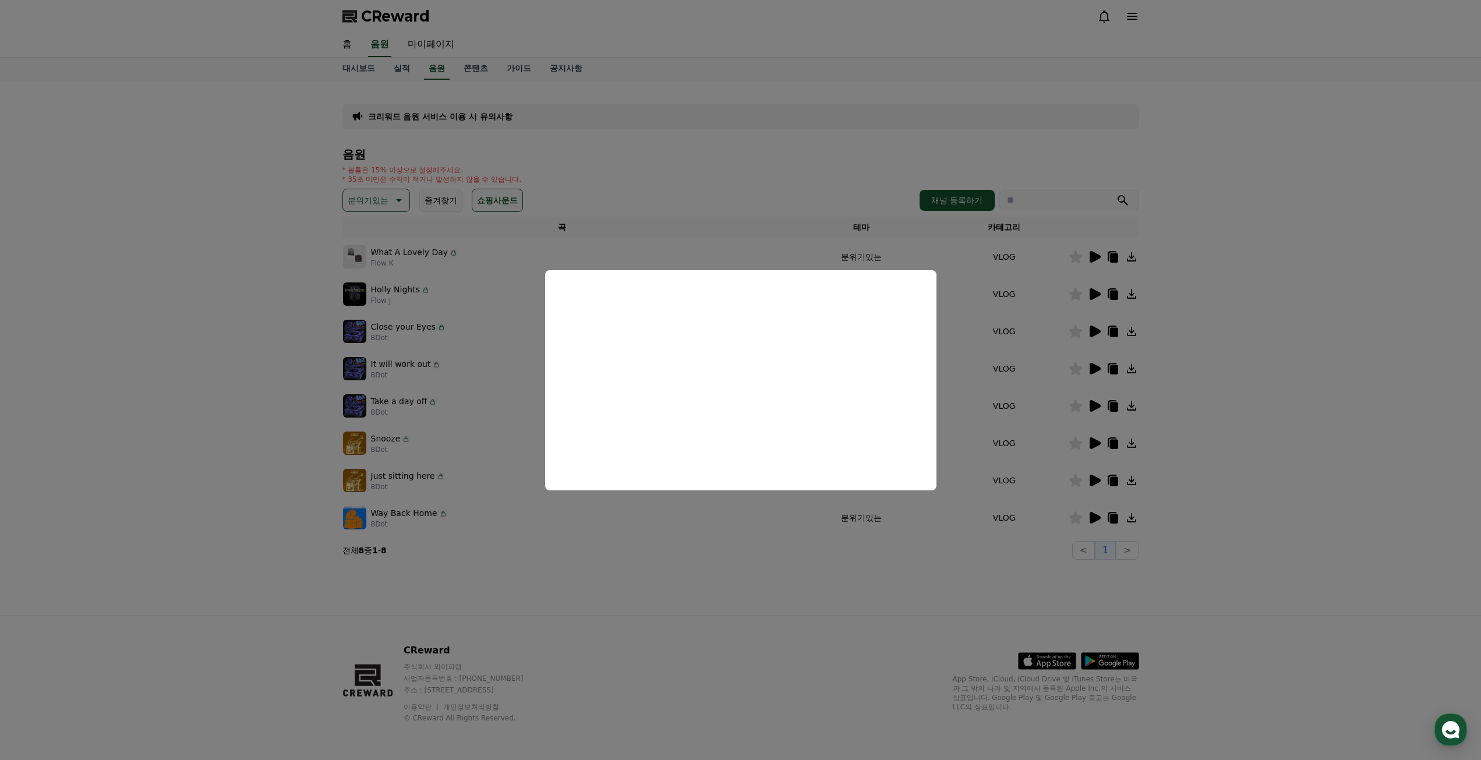
click at [1095, 398] on button "close modal" at bounding box center [740, 380] width 1481 height 760
click at [1095, 400] on icon at bounding box center [1094, 406] width 14 height 14
click at [1095, 441] on button "close modal" at bounding box center [740, 380] width 1481 height 760
click at [1095, 441] on icon at bounding box center [1095, 443] width 11 height 12
click at [1095, 478] on button "close modal" at bounding box center [740, 380] width 1481 height 760
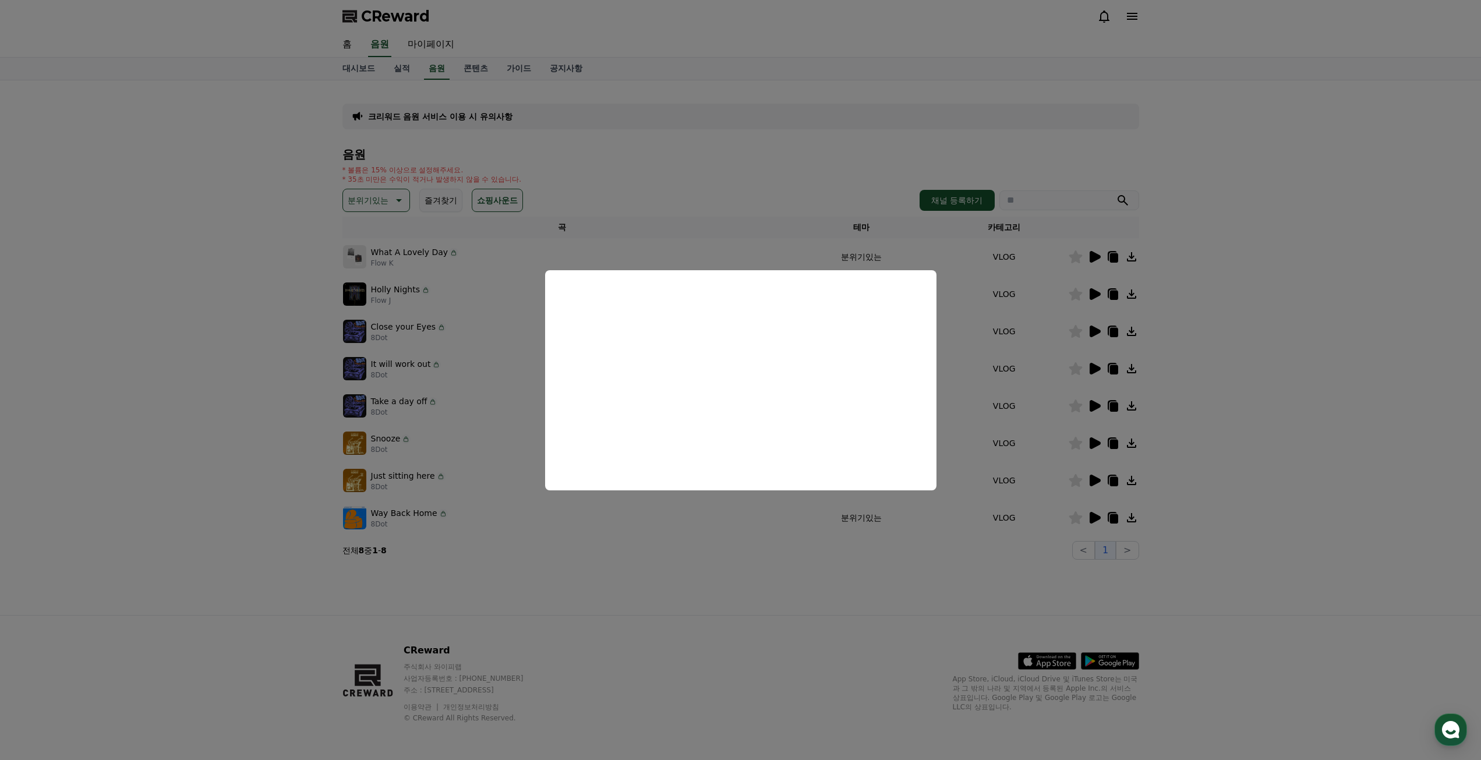
click at [1095, 478] on icon at bounding box center [1095, 481] width 11 height 12
click at [1095, 520] on button "close modal" at bounding box center [740, 380] width 1481 height 760
click at [1095, 520] on icon at bounding box center [1095, 518] width 11 height 12
click at [1097, 483] on button "close modal" at bounding box center [740, 380] width 1481 height 760
click at [1097, 483] on icon at bounding box center [1095, 481] width 11 height 12
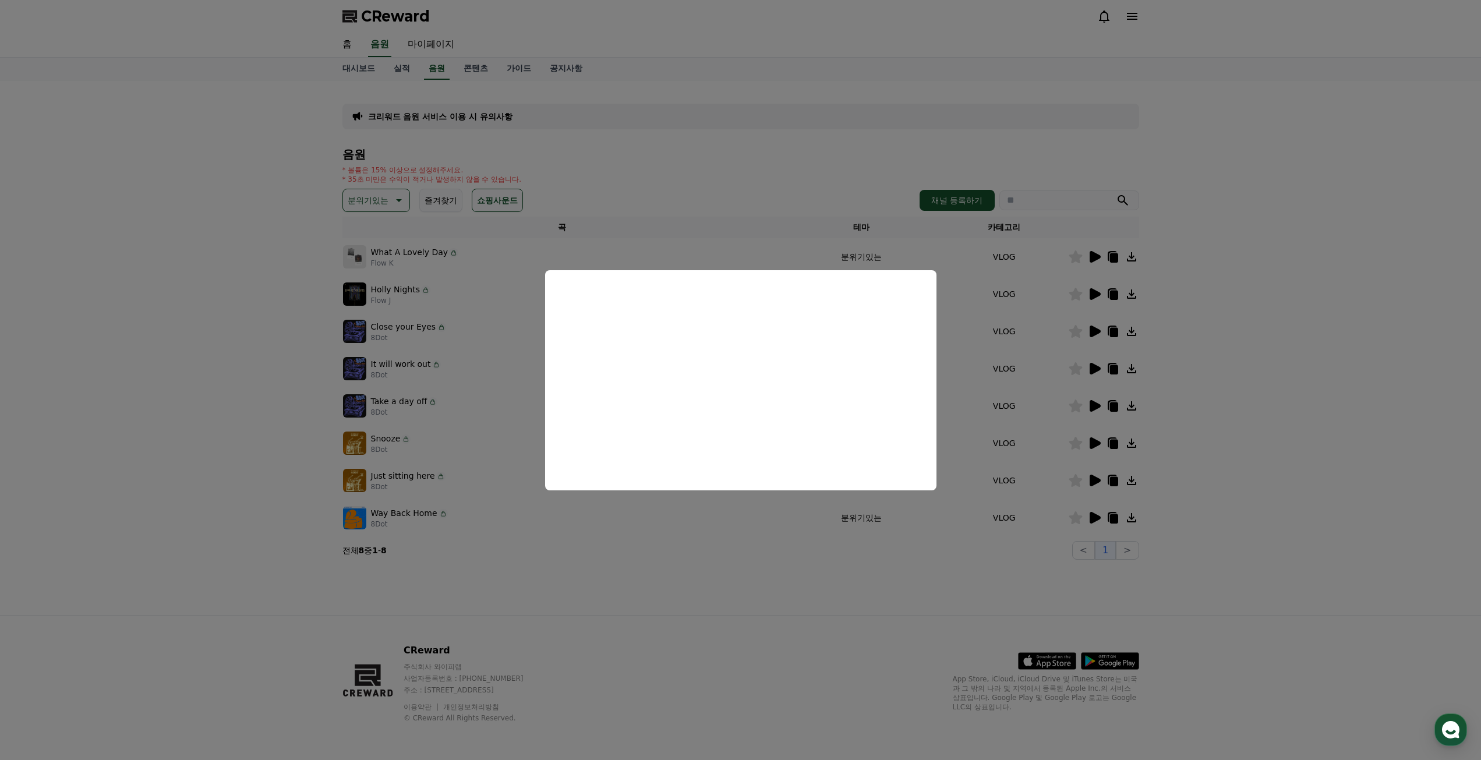
click at [1097, 443] on button "close modal" at bounding box center [740, 380] width 1481 height 760
click at [1097, 443] on icon at bounding box center [1095, 443] width 11 height 12
click at [1104, 411] on button "close modal" at bounding box center [740, 380] width 1481 height 760
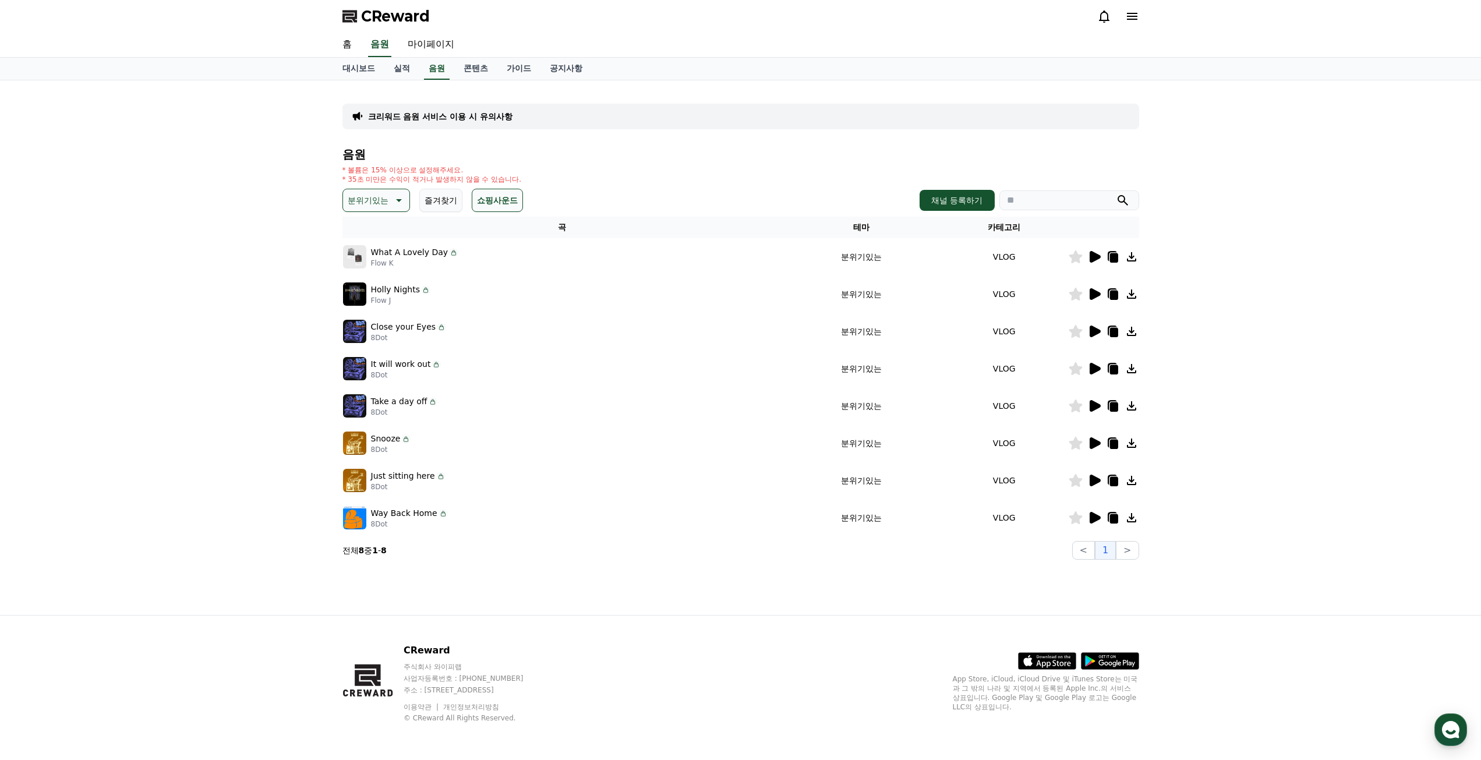
click at [451, 197] on button "즐겨찾기" at bounding box center [440, 200] width 43 height 23
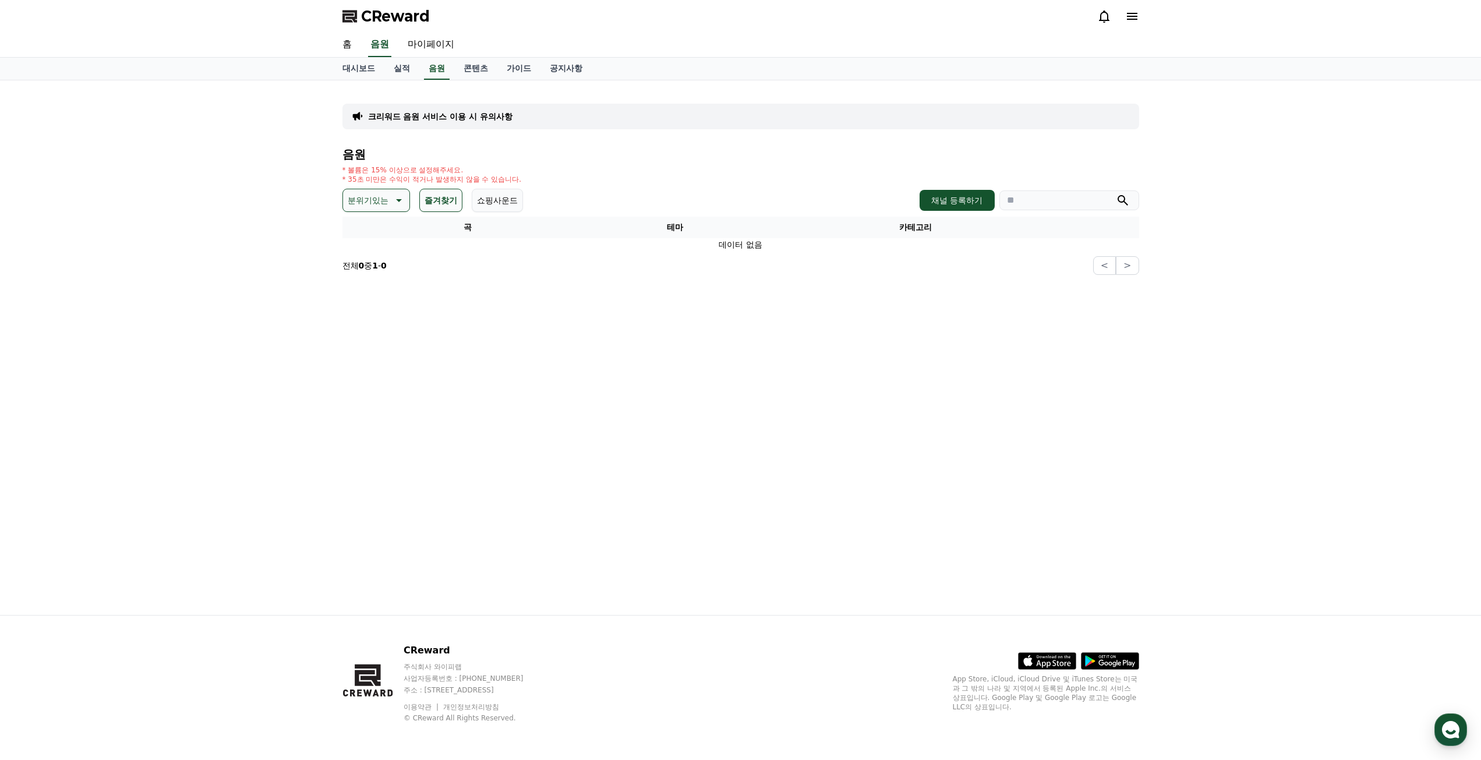
click at [388, 193] on p "분위기있는" at bounding box center [368, 200] width 41 height 16
click at [373, 228] on div "전체 환상적인 호기심 어두운 밝은 통통튀는 신나는 반전 웅장한 드라마틱 즐거움 분위기있는 EDM 그루브 슬픈 잔잔한 귀여운 감동적인 긴장되는 …" at bounding box center [376, 518] width 64 height 601
click at [358, 230] on button "전체" at bounding box center [357, 231] width 26 height 26
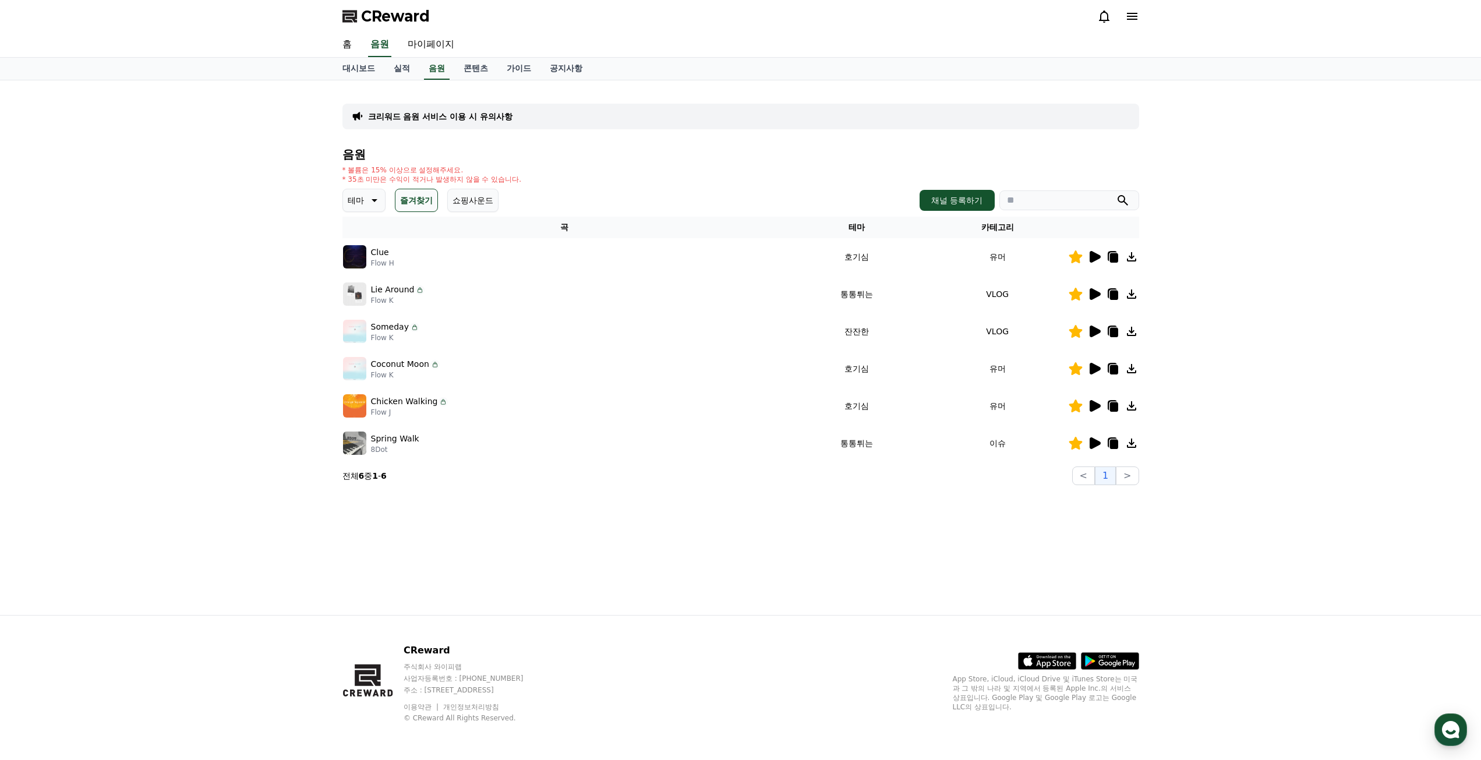
click at [1118, 290] on icon at bounding box center [1113, 294] width 14 height 14
click at [1116, 365] on icon at bounding box center [1113, 369] width 8 height 9
click at [1102, 334] on div at bounding box center [1104, 331] width 70 height 14
click at [1097, 333] on icon at bounding box center [1095, 332] width 11 height 12
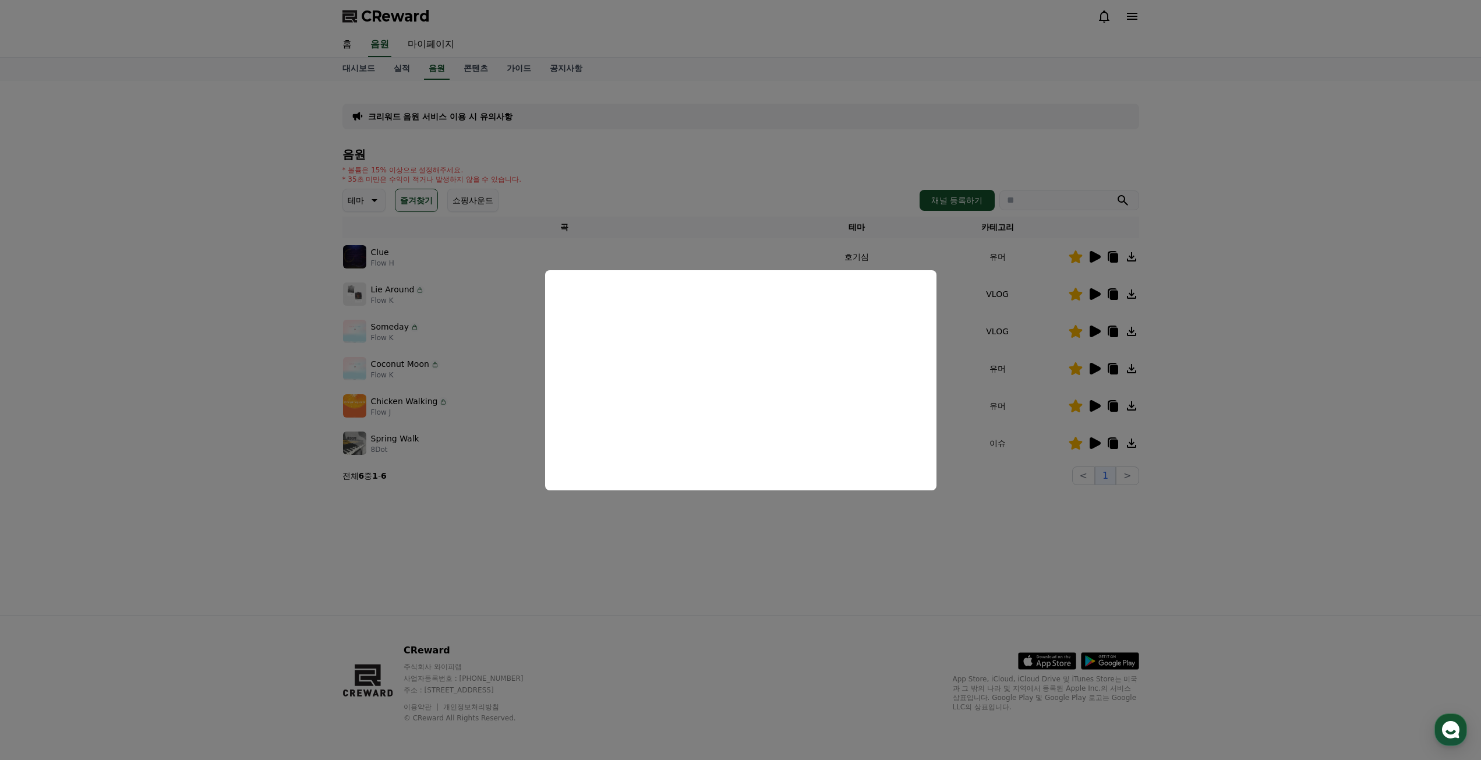
click at [1094, 366] on button "close modal" at bounding box center [740, 380] width 1481 height 760
click at [1094, 366] on icon at bounding box center [1095, 369] width 11 height 12
click at [1188, 365] on button "close modal" at bounding box center [740, 380] width 1481 height 760
